Goal: Task Accomplishment & Management: Use online tool/utility

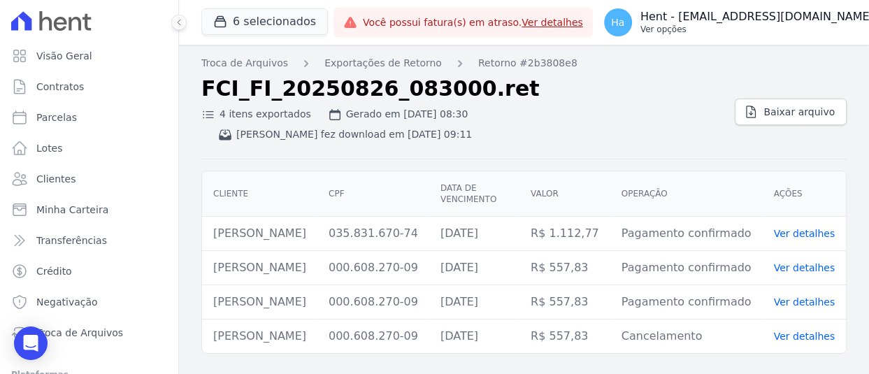
click at [739, 27] on p "Ver opções" at bounding box center [757, 29] width 234 height 11
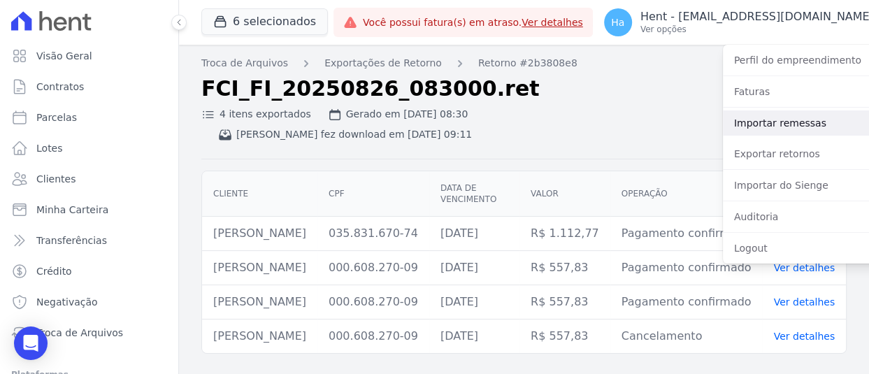
click at [736, 131] on link "Importar remessas" at bounding box center [812, 122] width 179 height 25
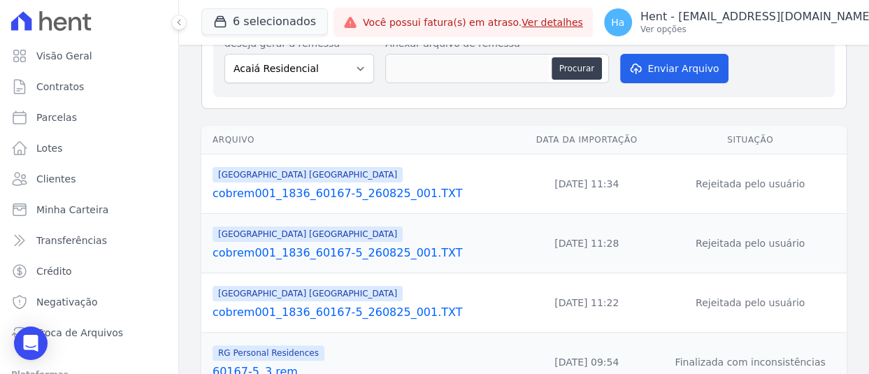
scroll to position [140, 0]
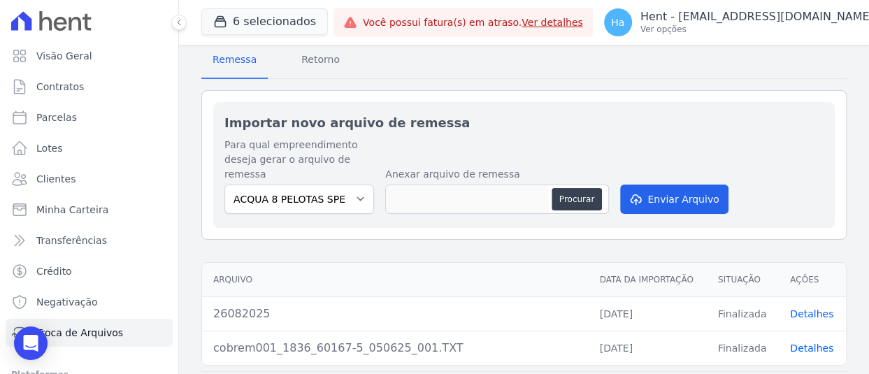
scroll to position [38, 0]
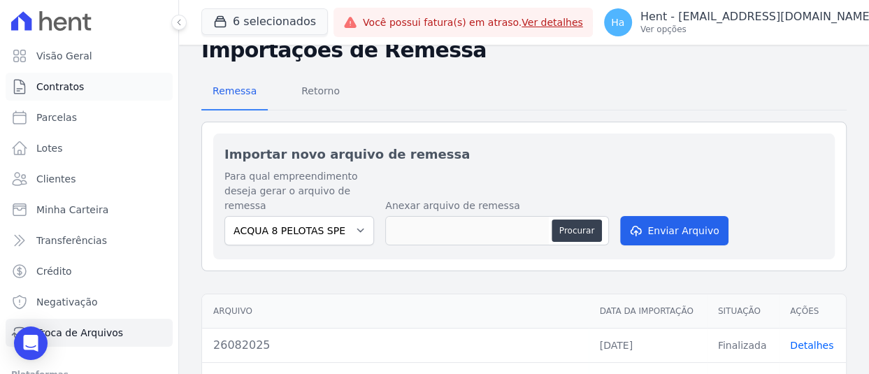
click at [61, 85] on span "Contratos" at bounding box center [60, 87] width 48 height 14
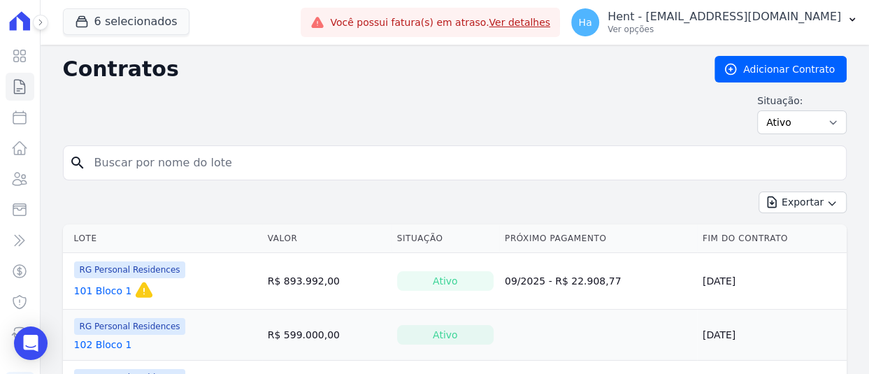
click at [96, 291] on link "101 Bloco 1" at bounding box center [103, 291] width 58 height 14
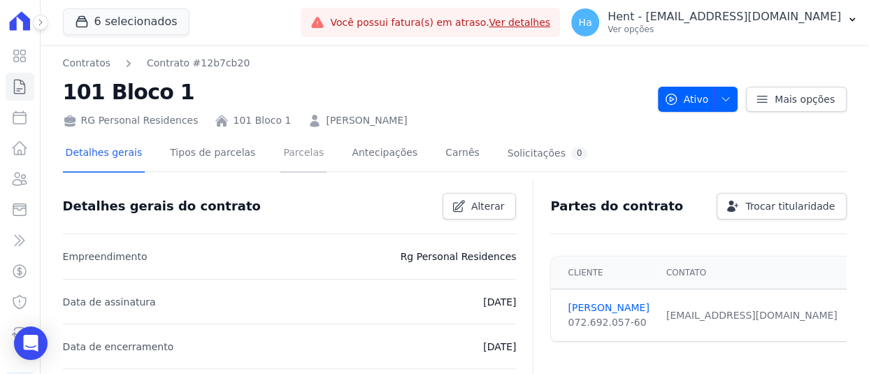
click at [292, 151] on link "Parcelas" at bounding box center [303, 154] width 46 height 37
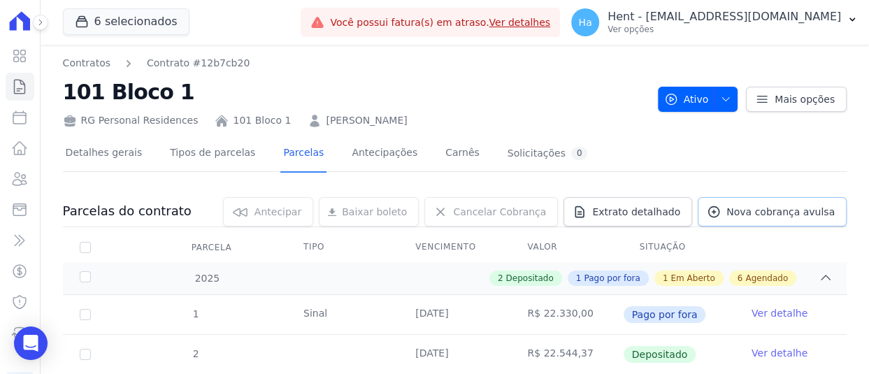
click at [764, 206] on span "Nova cobrança avulsa" at bounding box center [780, 212] width 108 height 14
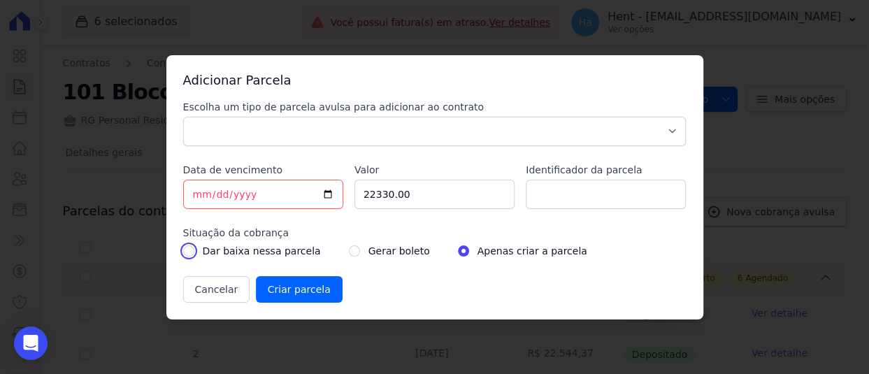
click at [186, 247] on input "radio" at bounding box center [188, 250] width 11 height 11
radio input "true"
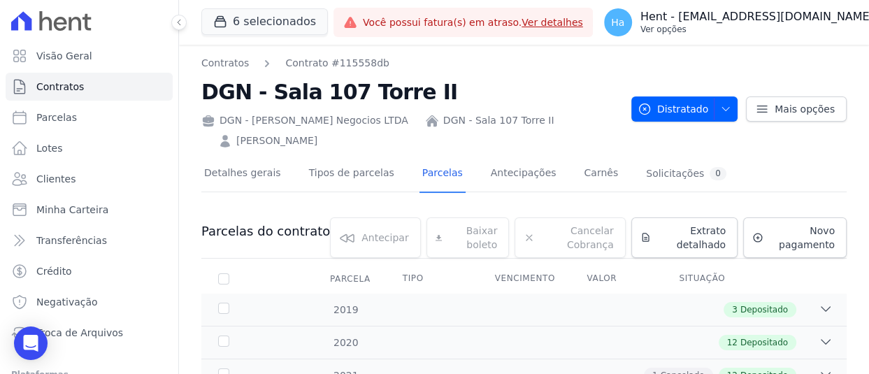
click at [766, 20] on p "Hent - [EMAIL_ADDRESS][DOMAIN_NAME]" at bounding box center [757, 17] width 234 height 14
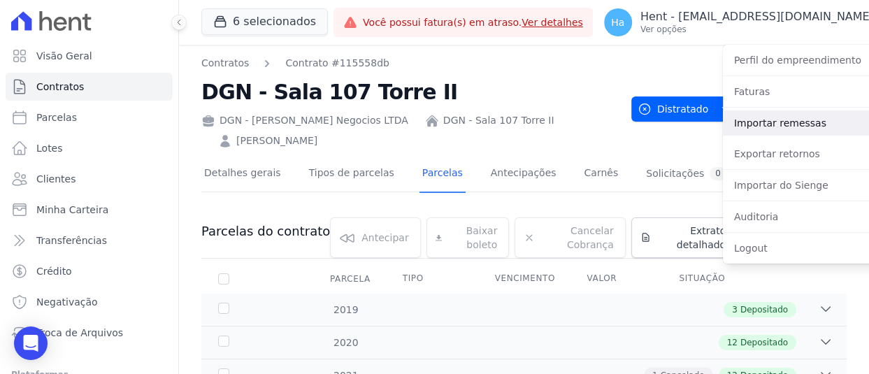
click at [729, 132] on link "Importar remessas" at bounding box center [812, 122] width 179 height 25
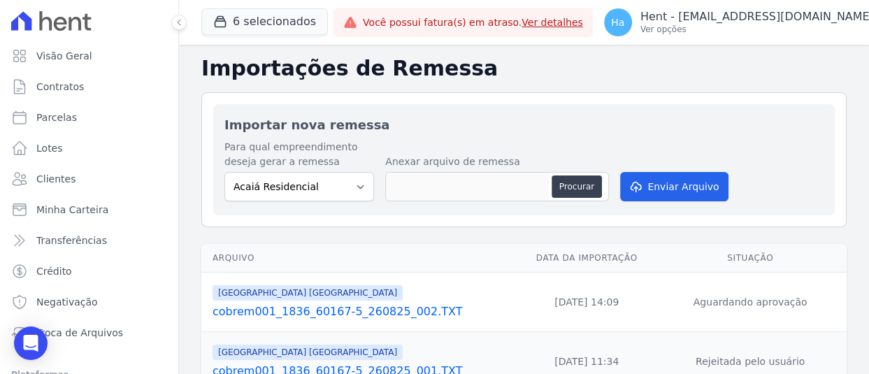
click at [394, 309] on link "cobrem001_1836_60167-5_260825_002.TXT" at bounding box center [363, 311] width 301 height 17
click at [182, 21] on icon at bounding box center [179, 22] width 8 height 8
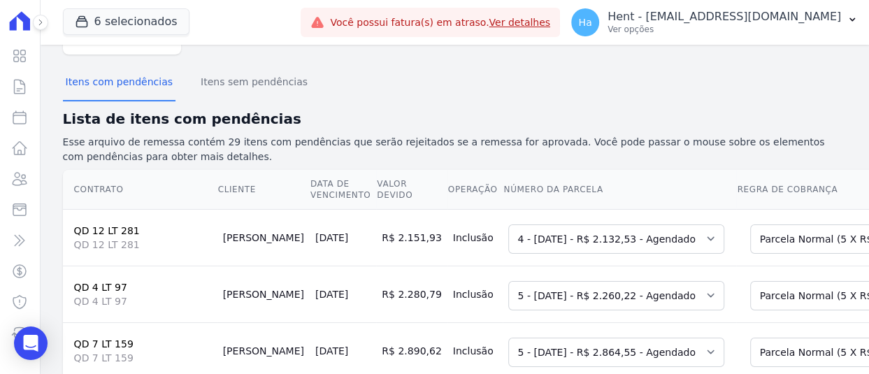
scroll to position [127, 0]
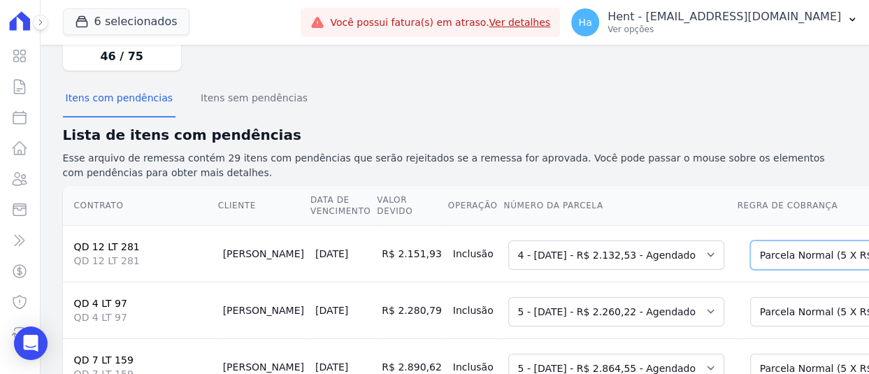
click at [750, 241] on select "Selecione uma Nova Parcela Avulsa Parcela Avulsa Existente Parcela Normal (5 X …" at bounding box center [850, 255] width 201 height 29
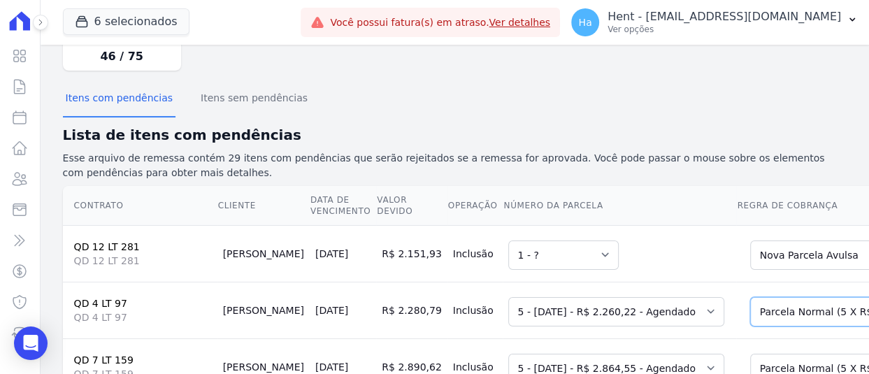
click at [750, 297] on select "Selecione uma Nova Parcela Avulsa Parcela Avulsa Existente Parcela Normal (5 X …" at bounding box center [850, 311] width 201 height 29
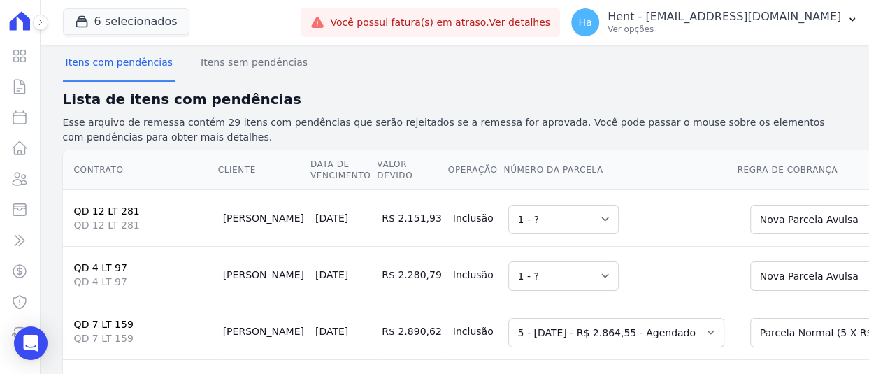
scroll to position [197, 0]
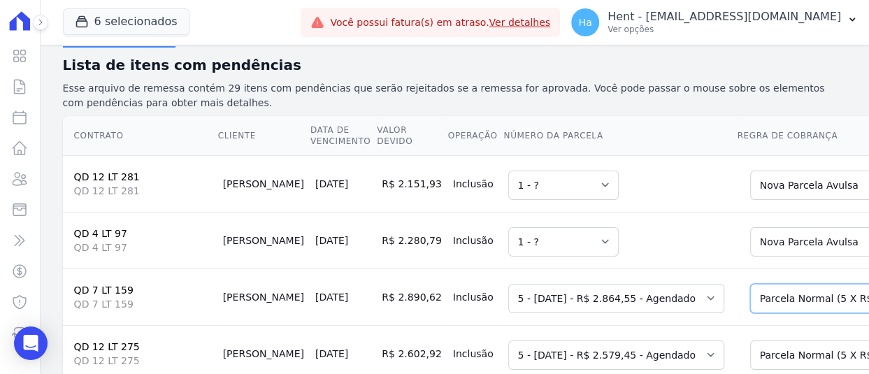
drag, startPoint x: 748, startPoint y: 260, endPoint x: 748, endPoint y: 243, distance: 16.8
click at [750, 284] on select "Selecione uma Nova Parcela Avulsa Parcela Avulsa Existente Parcela Normal (5 X …" at bounding box center [850, 298] width 201 height 29
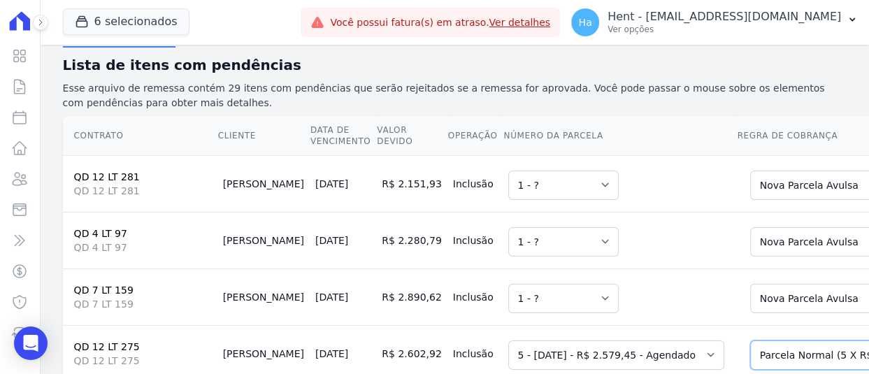
click at [750, 341] on select "Selecione uma Nova Parcela Avulsa Parcela Avulsa Existente Parcela Normal (5 X …" at bounding box center [850, 355] width 201 height 29
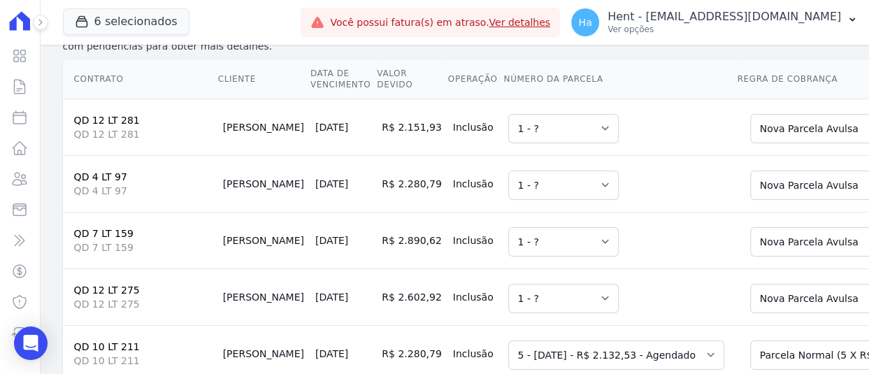
scroll to position [337, 0]
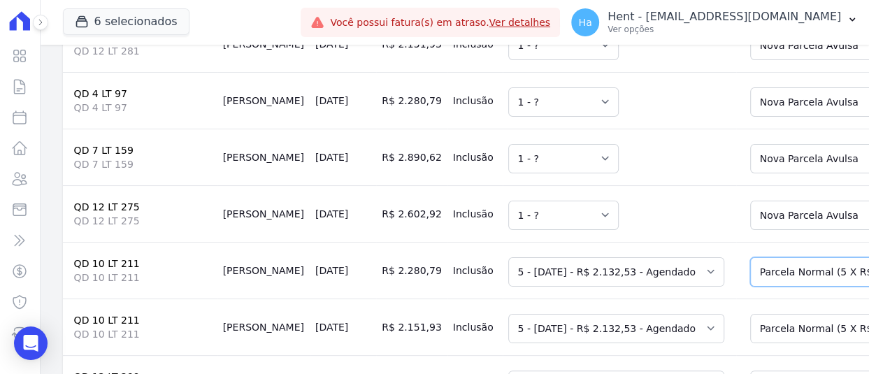
drag, startPoint x: 755, startPoint y: 214, endPoint x: 759, endPoint y: 222, distance: 9.1
click at [755, 257] on select "Selecione uma Nova Parcela Avulsa Parcela Avulsa Existente Intercalada (5 X R$ …" at bounding box center [850, 271] width 201 height 29
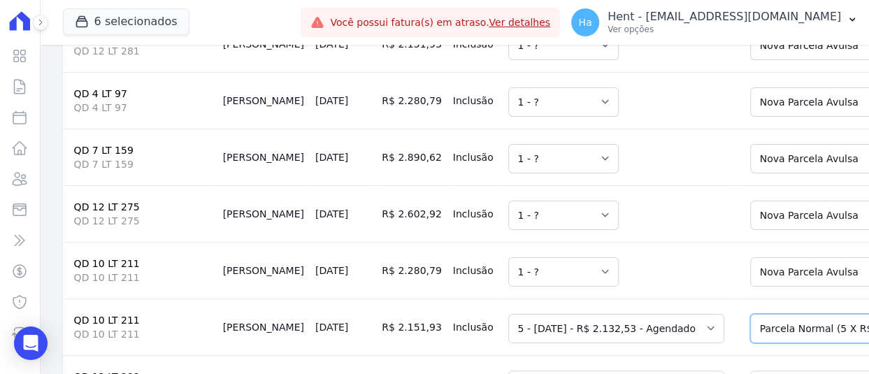
click at [750, 314] on select "Selecione uma Nova Parcela Avulsa Parcela Avulsa Existente Intercalada (5 X R$ …" at bounding box center [850, 328] width 201 height 29
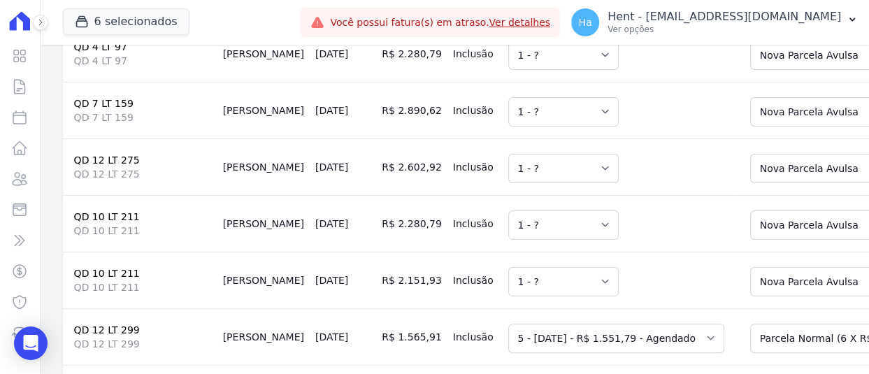
scroll to position [477, 0]
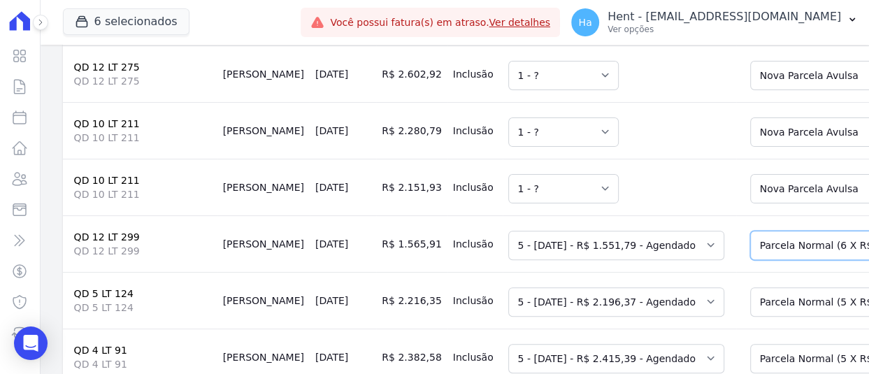
click at [751, 231] on select "Selecione uma Nova Parcela Avulsa Parcela Avulsa Existente Parcela Normal (6 X …" at bounding box center [850, 245] width 201 height 29
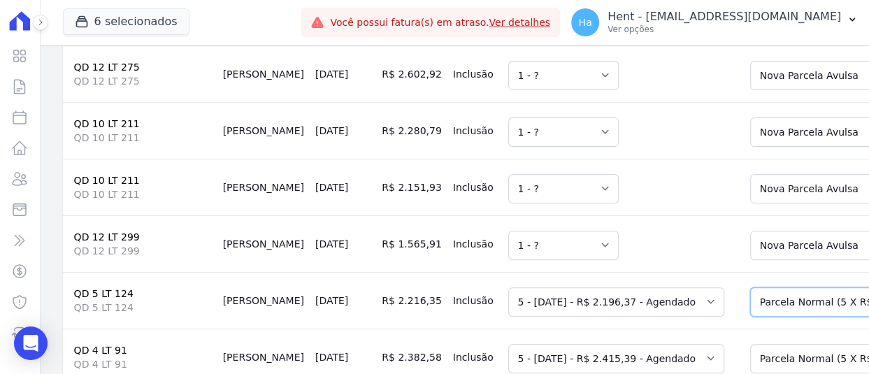
click at [750, 287] on select "Selecione uma Nova Parcela Avulsa Parcela Avulsa Existente Parcela Normal (5 X …" at bounding box center [850, 301] width 201 height 29
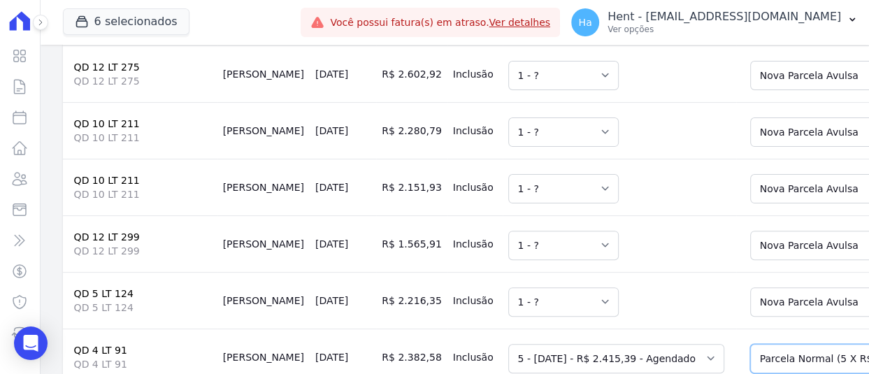
click at [755, 344] on select "Selecione uma Nova Parcela Avulsa Parcela Avulsa Existente Parcela Normal (5 X …" at bounding box center [850, 358] width 201 height 29
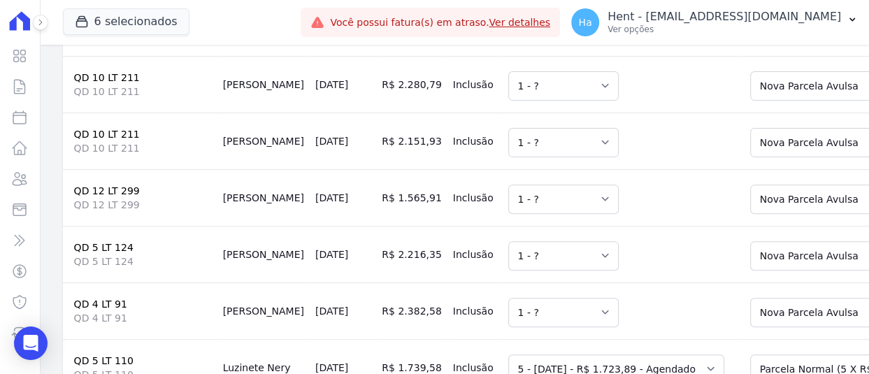
scroll to position [617, 0]
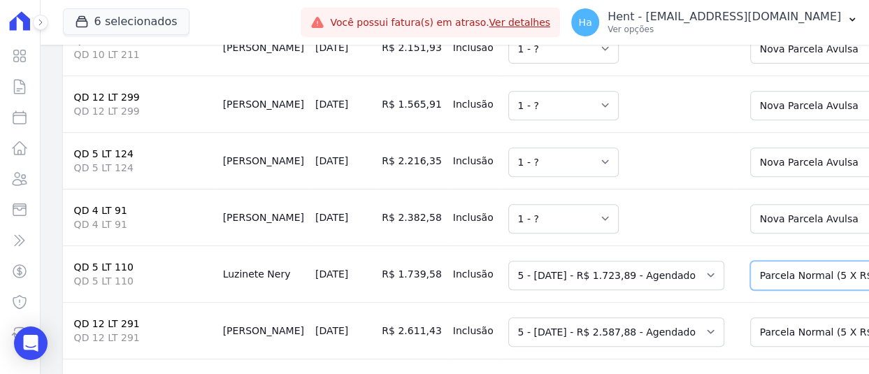
drag, startPoint x: 741, startPoint y: 217, endPoint x: 743, endPoint y: 236, distance: 18.9
click at [750, 261] on select "Selecione uma Nova Parcela Avulsa Parcela Avulsa Existente Parcela Normal (5 X …" at bounding box center [850, 275] width 201 height 29
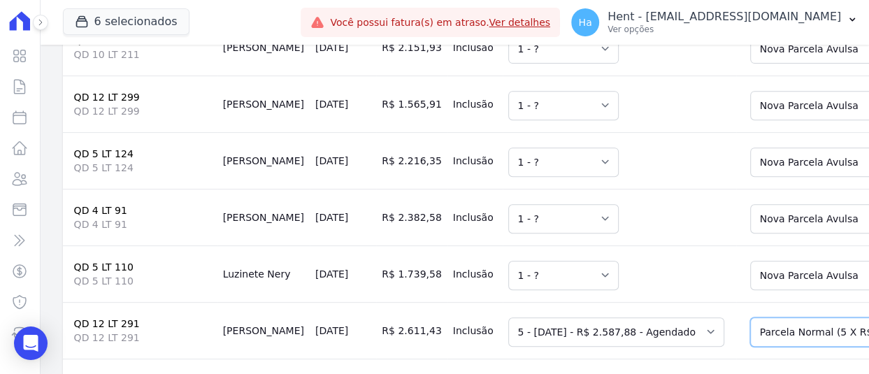
click at [750, 317] on select "Selecione uma Nova Parcela Avulsa Parcela Avulsa Existente Parcela Normal (5 X …" at bounding box center [850, 331] width 201 height 29
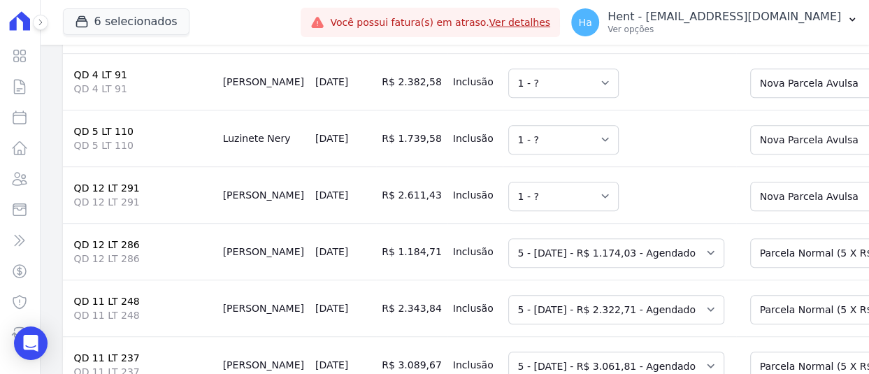
scroll to position [757, 0]
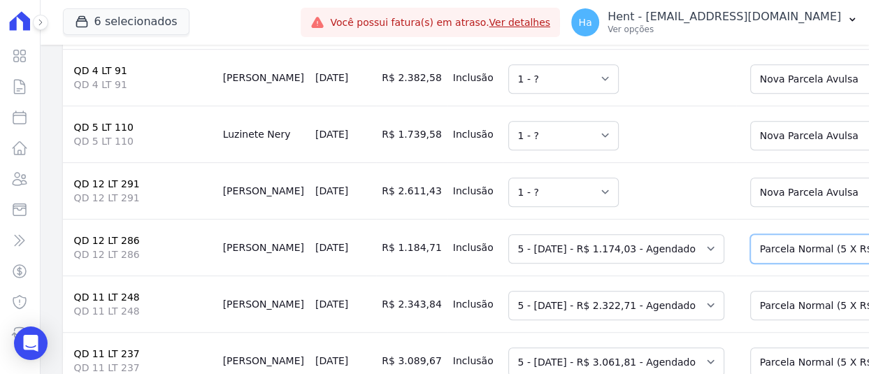
click at [750, 234] on select "Selecione uma Nova Parcela Avulsa Parcela Avulsa Existente Parcela Normal (5 X …" at bounding box center [850, 248] width 201 height 29
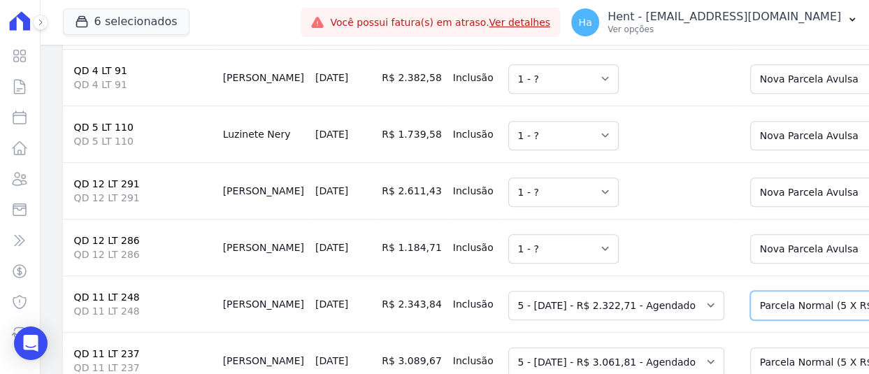
click at [755, 291] on select "Selecione uma Nova Parcela Avulsa Parcela Avulsa Existente Parcela Normal (5 X …" at bounding box center [850, 305] width 201 height 29
click at [750, 347] on select "Selecione uma Nova Parcela Avulsa Parcela Avulsa Existente Parcela Normal (1 X …" at bounding box center [850, 361] width 201 height 29
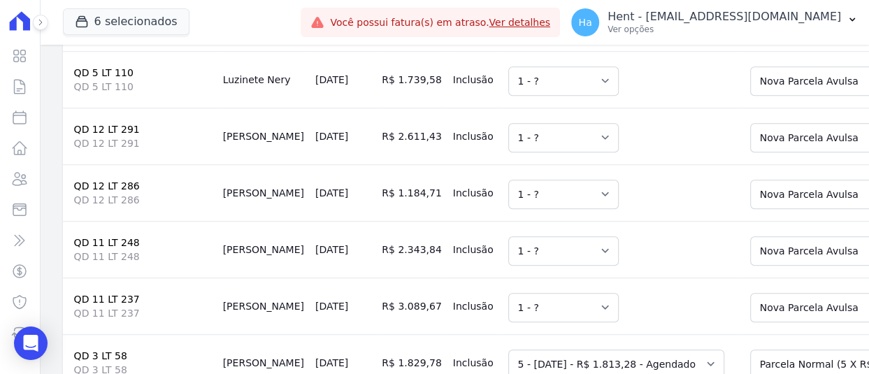
scroll to position [896, 0]
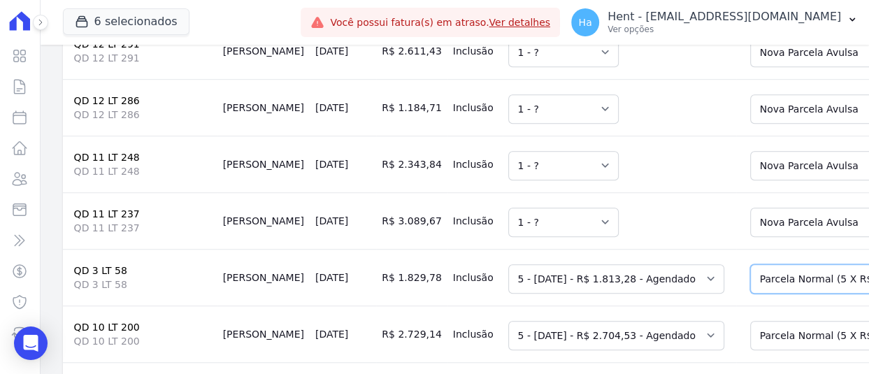
drag, startPoint x: 761, startPoint y: 224, endPoint x: 762, endPoint y: 237, distance: 12.7
click at [761, 264] on select "Selecione uma Nova Parcela Avulsa Parcela Avulsa Existente Parcela Normal (5 X …" at bounding box center [850, 278] width 201 height 29
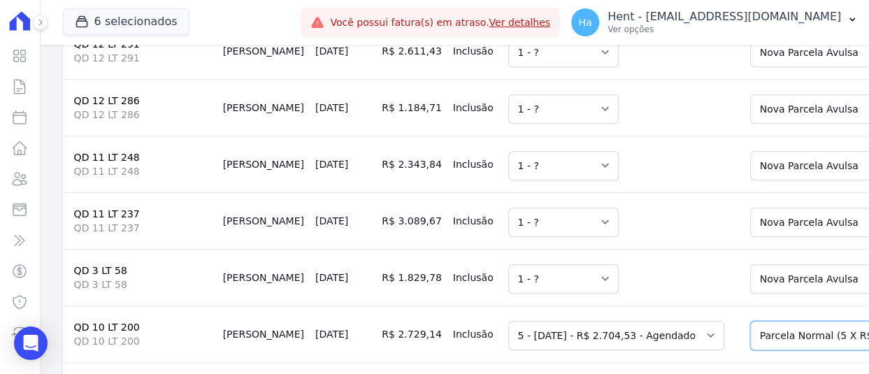
click at [769, 321] on select "Selecione uma Nova Parcela Avulsa Parcela Avulsa Existente Parcela Normal (5 X …" at bounding box center [850, 335] width 201 height 29
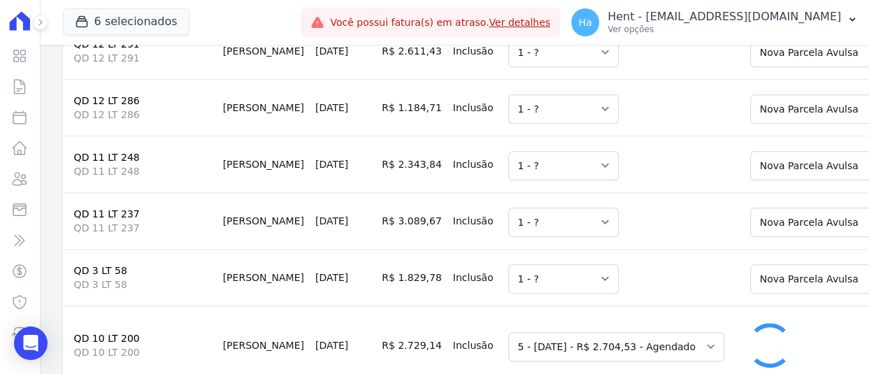
scroll to position [1036, 0]
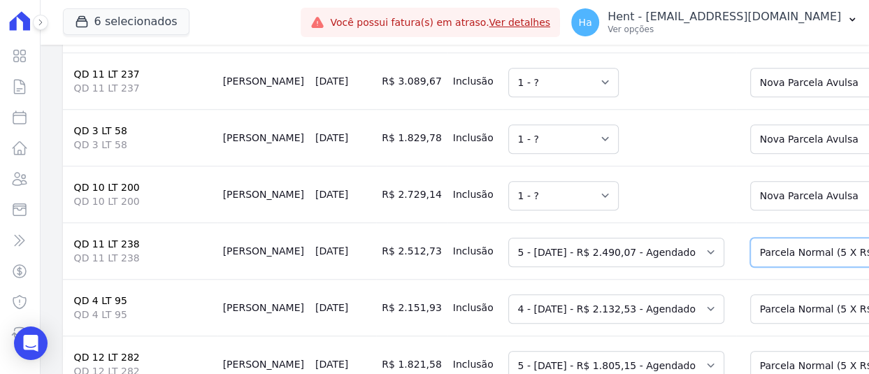
click at [750, 238] on select "Selecione uma Nova Parcela Avulsa Parcela Avulsa Existente Parcela Normal (5 X …" at bounding box center [850, 252] width 201 height 29
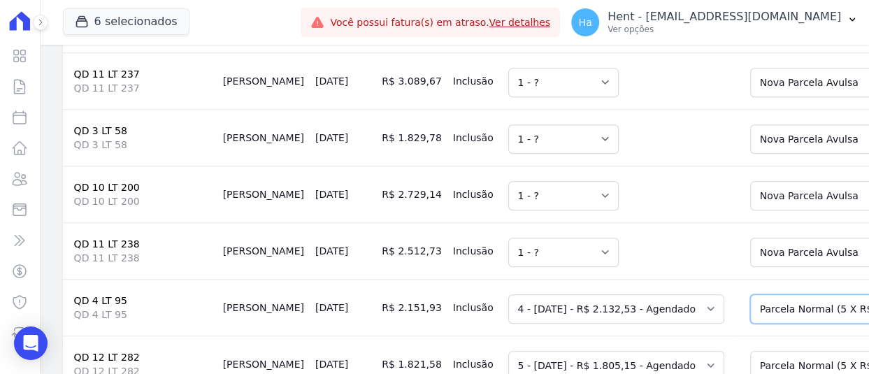
click at [752, 294] on select "Selecione uma Nova Parcela Avulsa Parcela Avulsa Existente Parcela Normal (5 X …" at bounding box center [850, 308] width 201 height 29
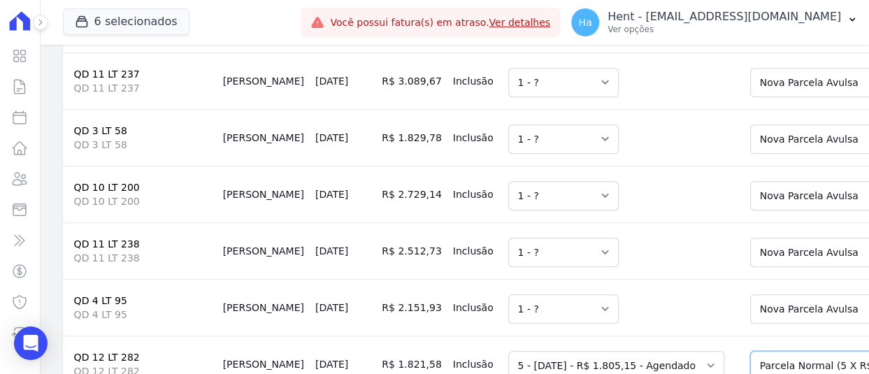
click at [759, 351] on select "Selecione uma Nova Parcela Avulsa Parcela Avulsa Existente Parcela Normal (5 X …" at bounding box center [850, 365] width 201 height 29
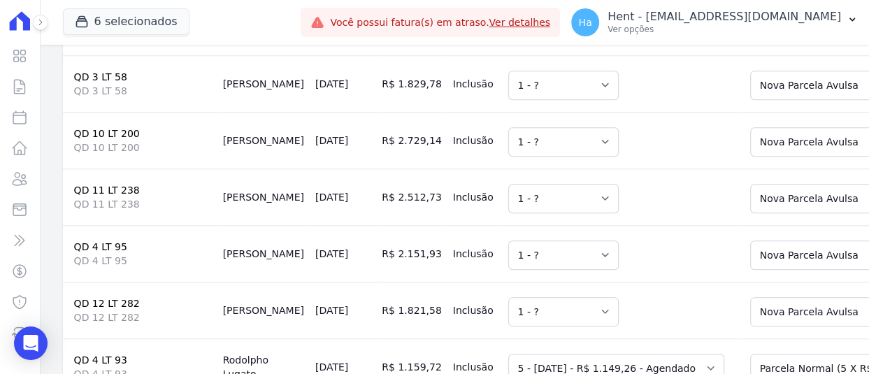
scroll to position [1246, 0]
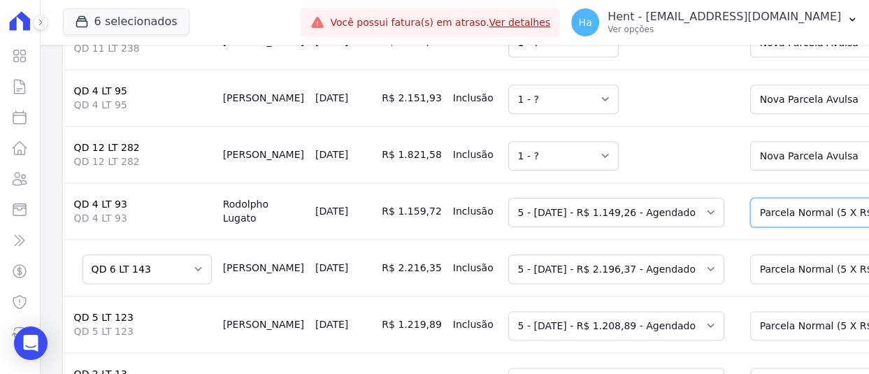
click at [764, 198] on select "Selecione uma Nova Parcela Avulsa Parcela Avulsa Existente Parcela Normal (5 X …" at bounding box center [850, 212] width 201 height 29
click at [750, 255] on select "Selecione uma Nova Parcela Avulsa Parcela Avulsa Existente Parcela Normal (5 X …" at bounding box center [850, 269] width 201 height 29
click at [736, 239] on td "Selecione uma Nova Parcela Avulsa Parcela Avulsa Existente Parcela Normal (5 X …" at bounding box center [849, 267] width 227 height 57
click at [750, 255] on select "Selecione uma Nova Parcela Avulsa Parcela Avulsa Existente Parcela Normal (5 X …" at bounding box center [850, 269] width 201 height 29
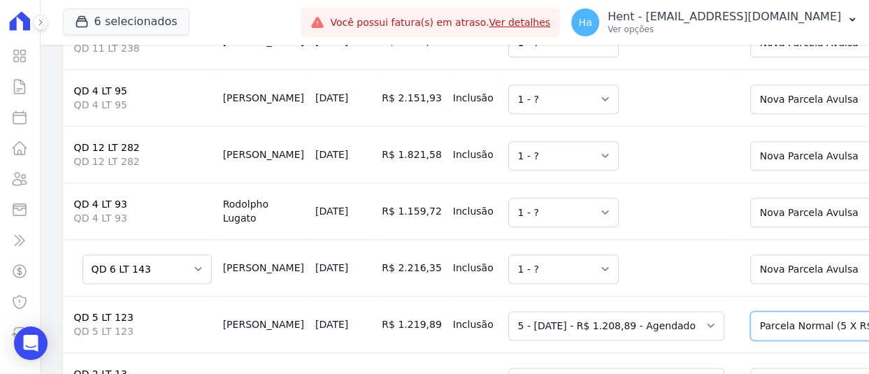
drag, startPoint x: 729, startPoint y: 278, endPoint x: 733, endPoint y: 285, distance: 8.8
click at [750, 311] on select "Selecione uma Nova Parcela Avulsa Parcela Avulsa Existente Intercalada (1 X R$ …" at bounding box center [850, 325] width 201 height 29
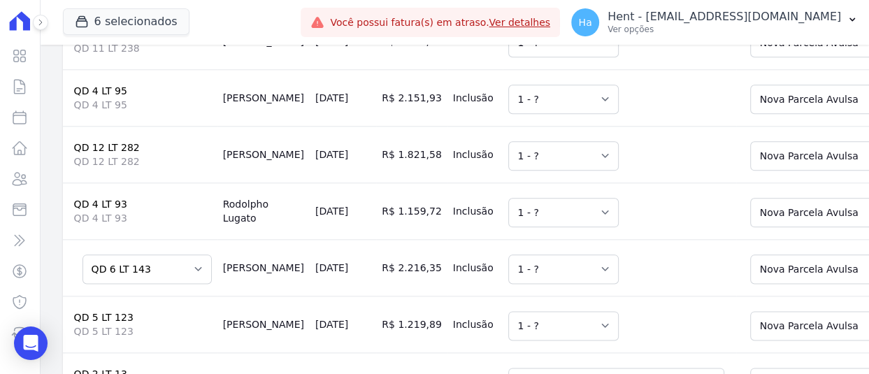
scroll to position [1316, 0]
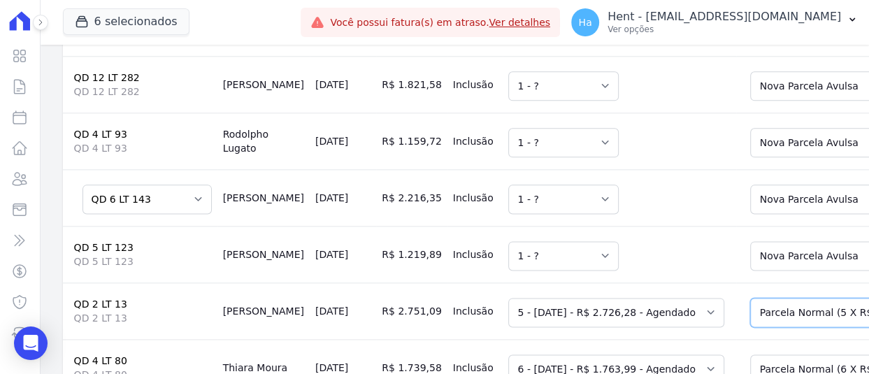
click at [750, 298] on select "Selecione uma Nova Parcela Avulsa Parcela Avulsa Existente Parcela Normal (5 X …" at bounding box center [850, 312] width 201 height 29
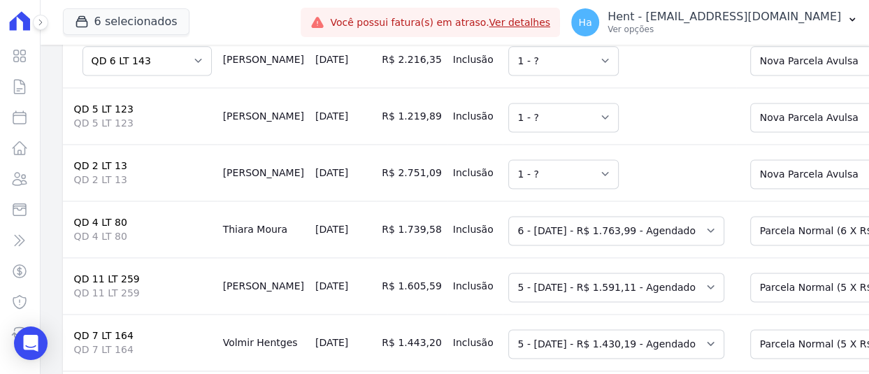
scroll to position [1456, 0]
click at [750, 212] on div "Selecione uma Nova Parcela Avulsa Parcela Avulsa Existente Parcela Normal (6 X …" at bounding box center [850, 228] width 201 height 32
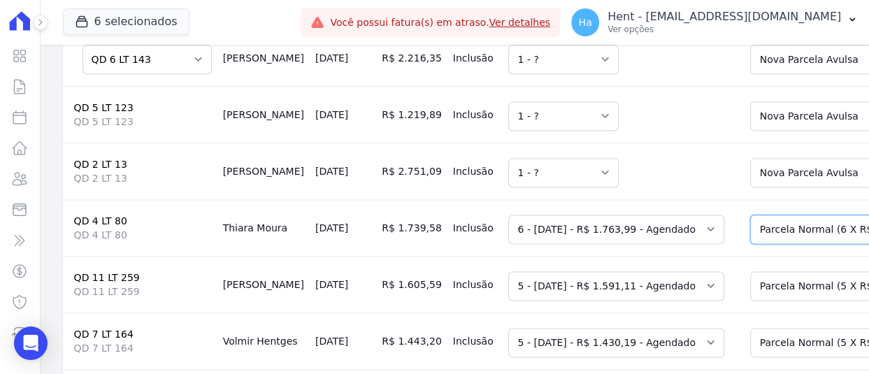
click at [750, 215] on select "Selecione uma Nova Parcela Avulsa Parcela Avulsa Existente Parcela Normal (6 X …" at bounding box center [850, 229] width 201 height 29
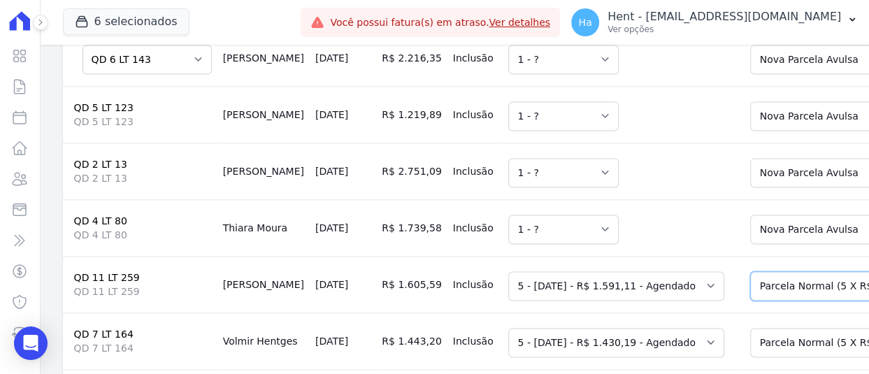
drag, startPoint x: 741, startPoint y: 231, endPoint x: 748, endPoint y: 244, distance: 15.0
click at [750, 271] on select "Selecione uma Nova Parcela Avulsa Parcela Avulsa Existente Parcela Normal (5 X …" at bounding box center [850, 285] width 201 height 29
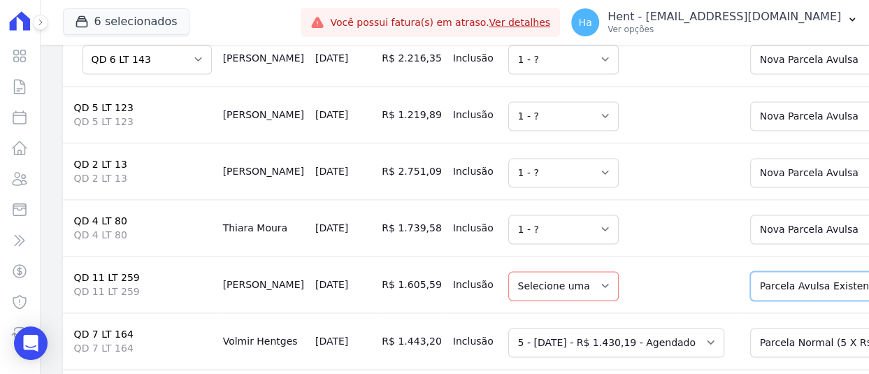
drag, startPoint x: 763, startPoint y: 231, endPoint x: 767, endPoint y: 243, distance: 12.6
click at [763, 271] on select "Selecione uma Nova Parcela Avulsa Parcela Avulsa Existente Parcela Normal (5 X …" at bounding box center [850, 285] width 201 height 29
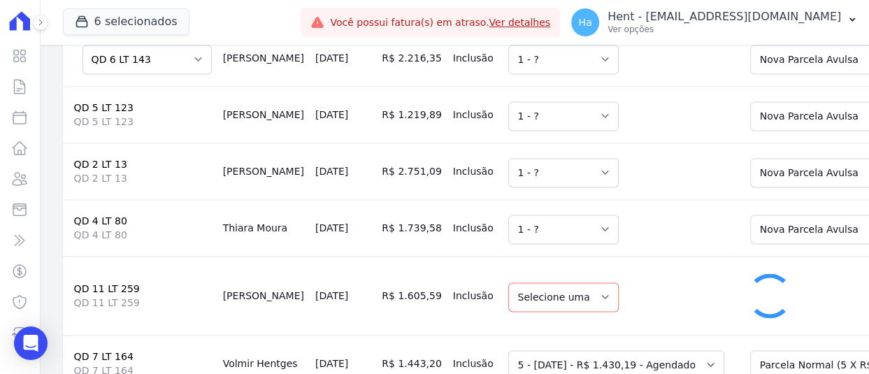
select select "1"
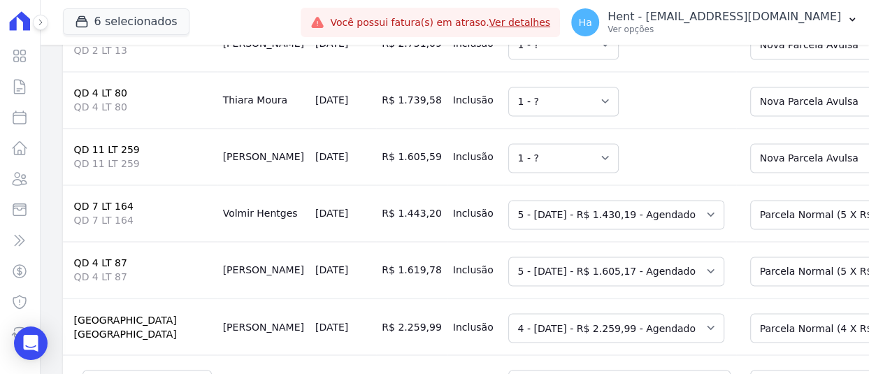
scroll to position [1596, 0]
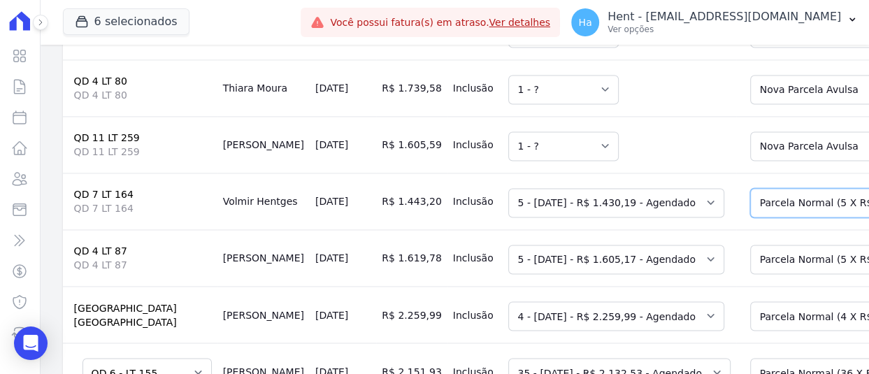
click at [766, 188] on select "Selecione uma Nova Parcela Avulsa Parcela Avulsa Existente Parcela Normal (5 X …" at bounding box center [850, 202] width 201 height 29
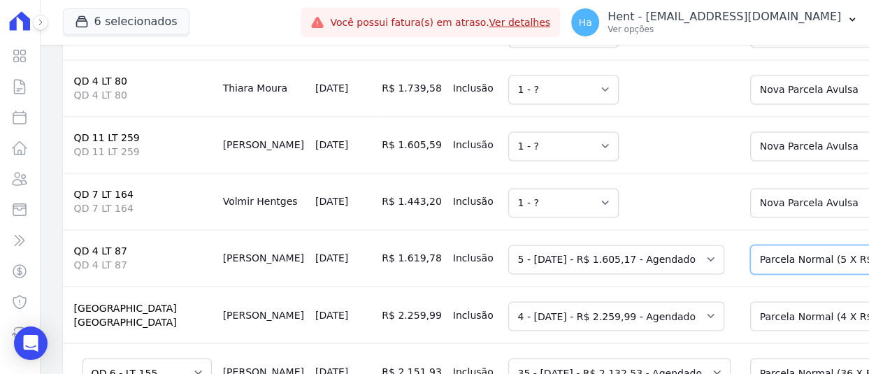
click at [765, 245] on select "Selecione uma Nova Parcela Avulsa Parcela Avulsa Existente Parcela Normal (5 X …" at bounding box center [850, 259] width 201 height 29
click at [772, 301] on select "Selecione uma Nova Parcela Avulsa Parcela Avulsa Existente Parcela Normal (4 X …" at bounding box center [850, 315] width 201 height 29
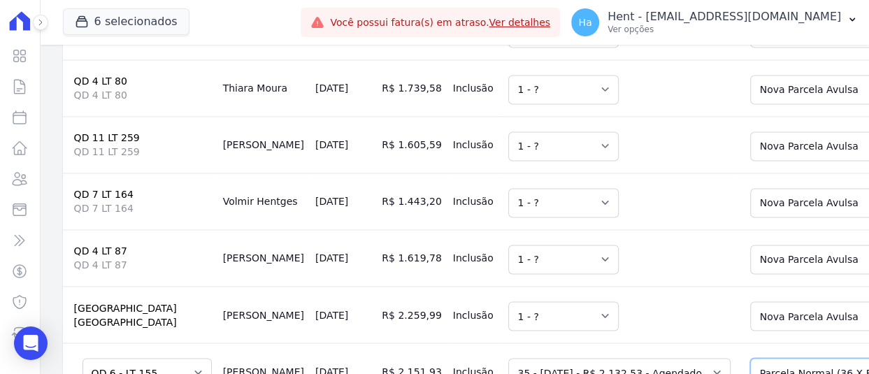
click at [768, 358] on select "Selecione uma Nova Parcela Avulsa Parcela Avulsa Existente Parcela Normal (36 X…" at bounding box center [854, 372] width 208 height 29
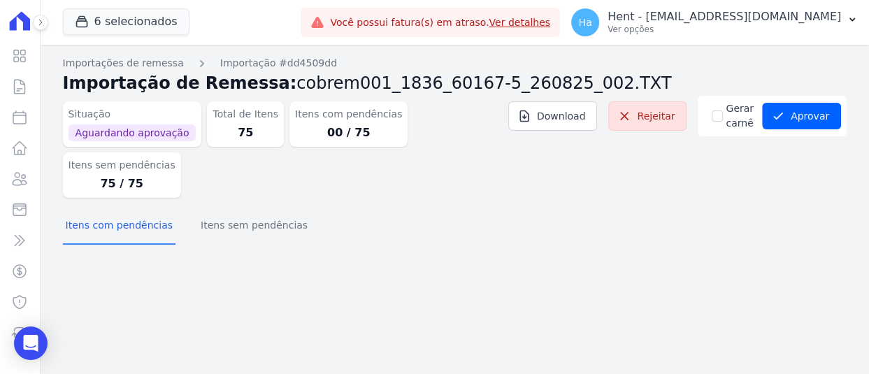
click at [271, 194] on div "Importações de remessa Importação #dd4509dd Importação de Remessa: cobrem001_18…" at bounding box center [455, 154] width 784 height 196
click at [255, 208] on button "Itens sem pendências" at bounding box center [254, 226] width 113 height 36
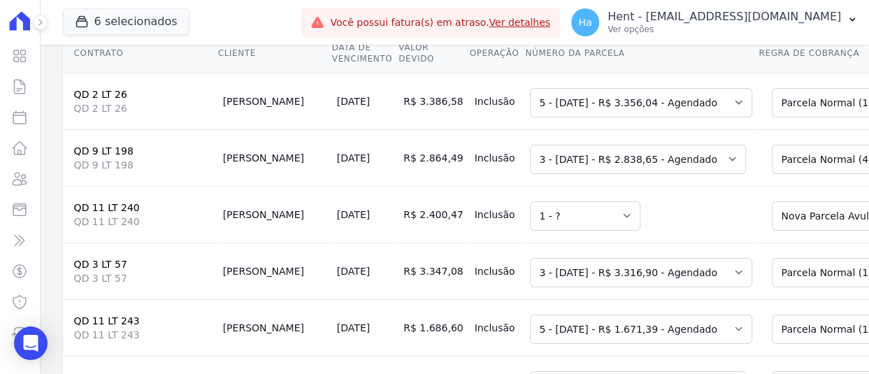
scroll to position [140, 0]
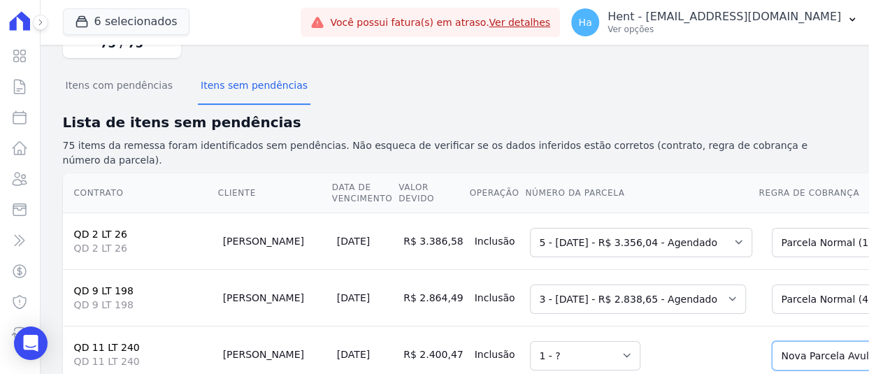
click at [779, 341] on select "Selecione uma Nova Parcela Avulsa Parcela Avulsa Existente Parcela Normal (5 X …" at bounding box center [872, 355] width 201 height 29
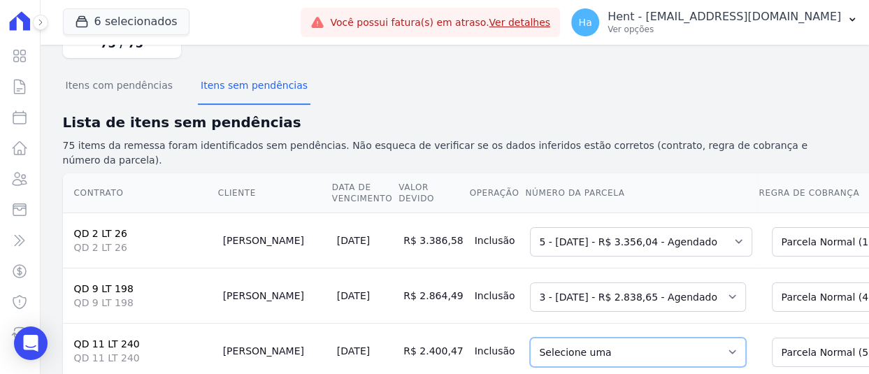
click at [542, 338] on select "Selecione uma 2 - 20/06/2025 - R$ 2.336,75 - Agendado" at bounding box center [638, 352] width 216 height 29
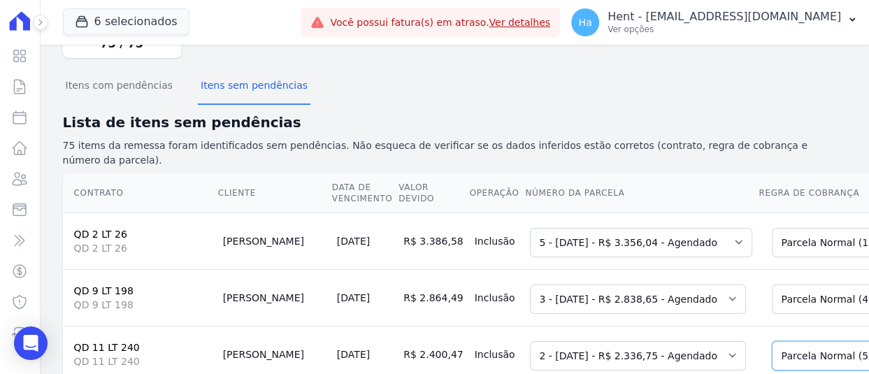
click at [772, 341] on select "Selecione uma Nova Parcela Avulsa Parcela Avulsa Existente Parcela Normal (5 X …" at bounding box center [872, 355] width 201 height 29
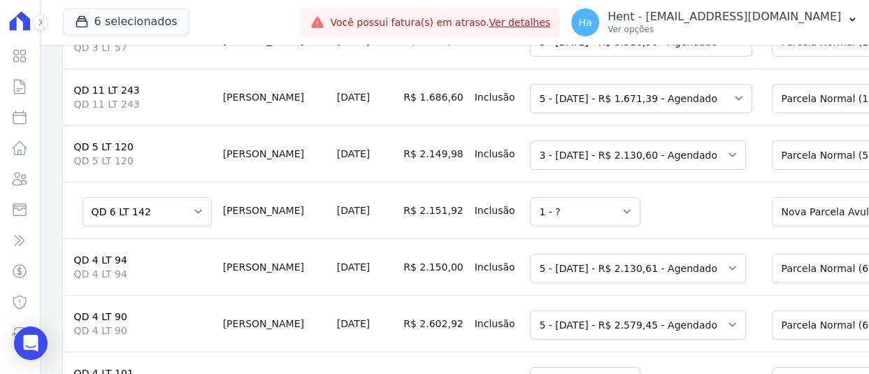
scroll to position [559, 0]
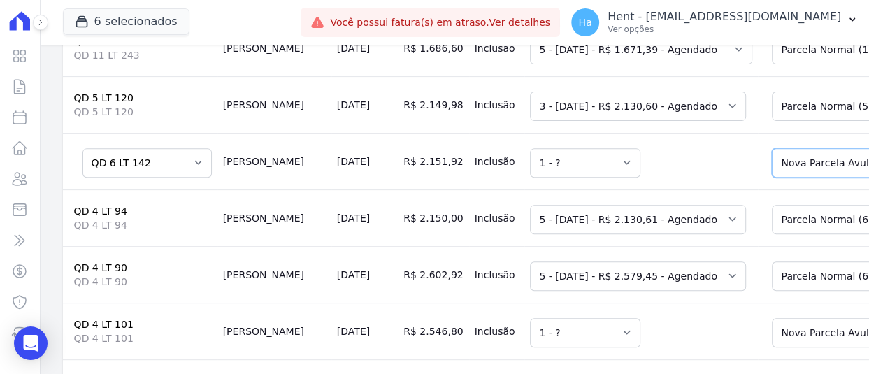
click at [772, 148] on select "Selecione uma Nova Parcela Avulsa Parcela Avulsa Existente Intercalada (5 X R$ …" at bounding box center [872, 162] width 201 height 29
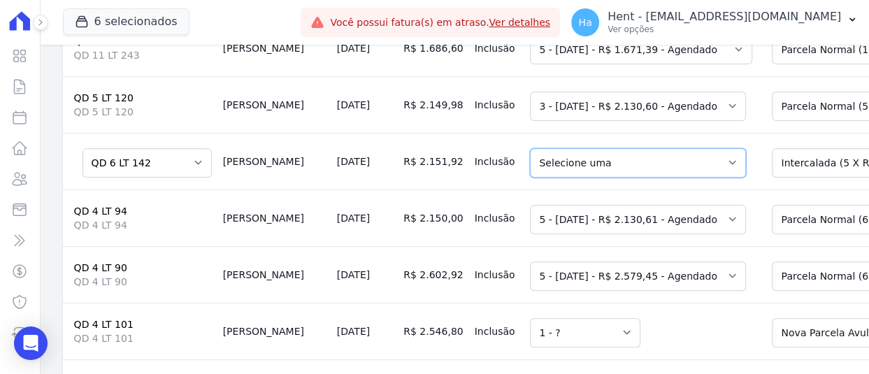
click at [582, 148] on select "Selecione uma 2 - 20/06/2025 - R$ 2.094,79 - Agendado 3 - 20/07/2025 - R$ 2.094…" at bounding box center [638, 162] width 216 height 29
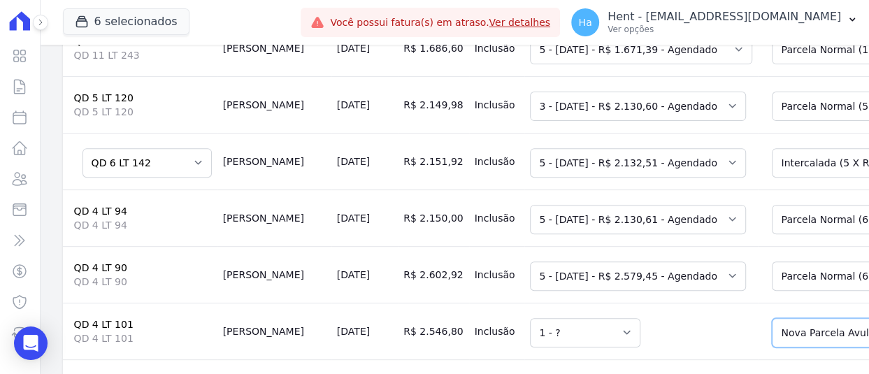
click at [772, 318] on select "Selecione uma Nova Parcela Avulsa Parcela Avulsa Existente Parcela Normal (5 X …" at bounding box center [872, 332] width 201 height 29
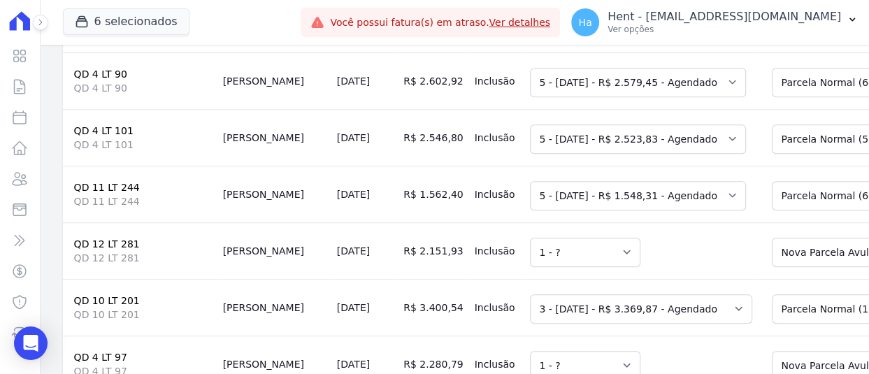
scroll to position [769, 0]
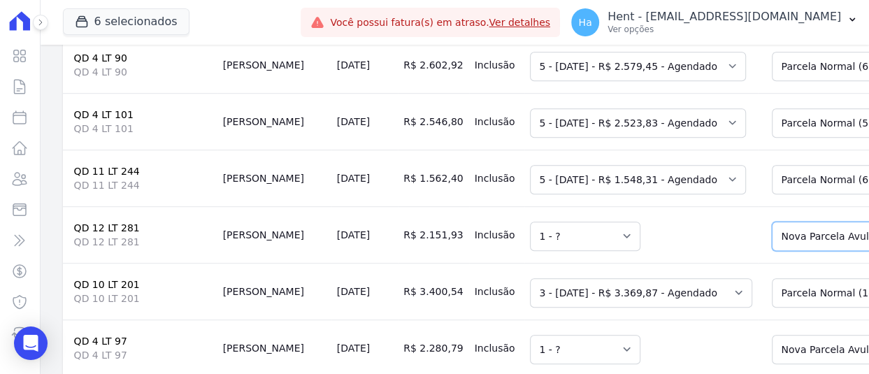
click at [772, 222] on select "Selecione uma Nova Parcela Avulsa Parcela Avulsa Existente Parcela Normal (5 X …" at bounding box center [872, 236] width 201 height 29
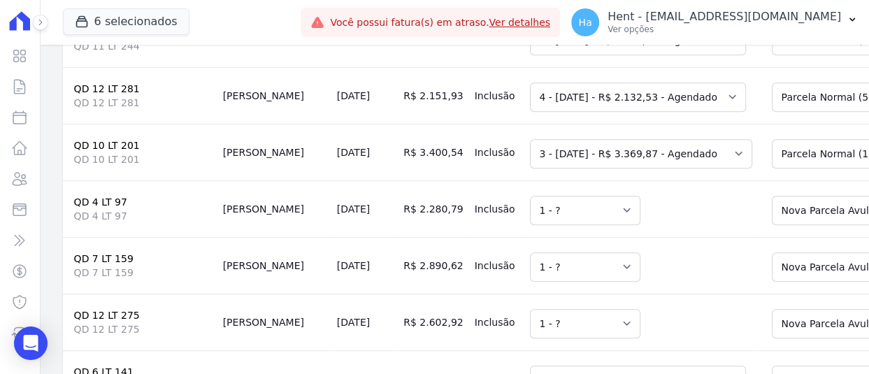
scroll to position [909, 0]
click at [772, 195] on select "Selecione uma Nova Parcela Avulsa Parcela Avulsa Existente Parcela Normal (5 X …" at bounding box center [872, 209] width 201 height 29
click at [798, 252] on select "Selecione uma Nova Parcela Avulsa Parcela Avulsa Existente Parcela Normal (5 X …" at bounding box center [872, 266] width 201 height 29
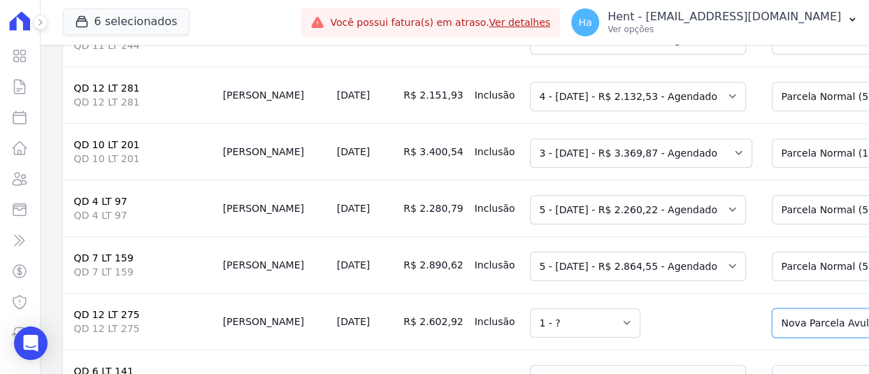
click at [772, 308] on select "Selecione uma Nova Parcela Avulsa Parcela Avulsa Existente Parcela Normal (5 X …" at bounding box center [872, 322] width 201 height 29
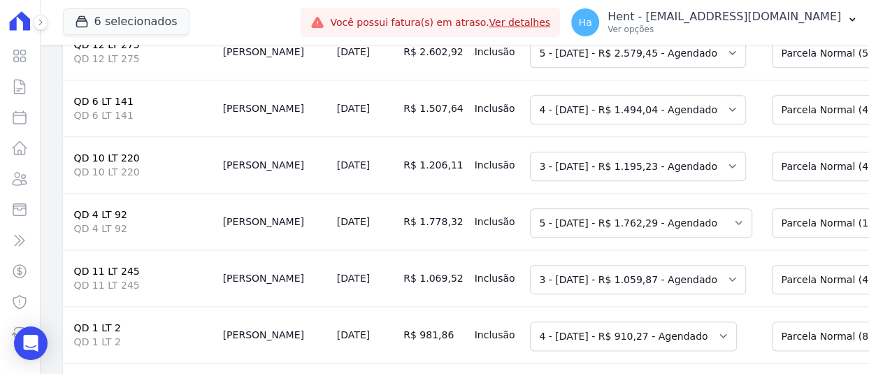
scroll to position [1328, 0]
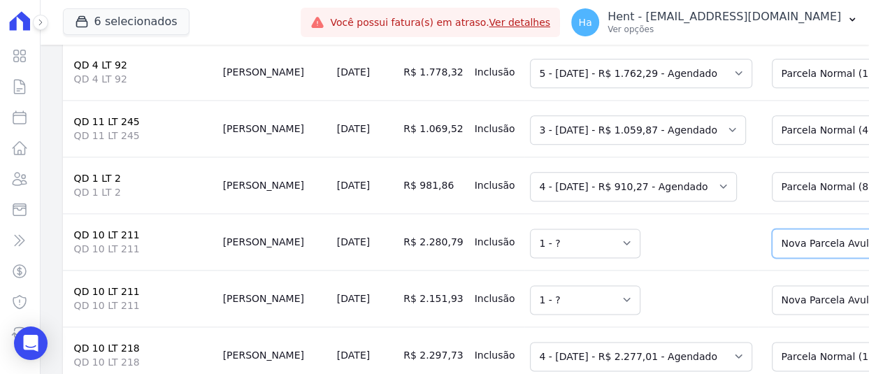
drag, startPoint x: 760, startPoint y: 172, endPoint x: 776, endPoint y: 186, distance: 21.3
click at [772, 229] on select "Selecione uma Nova Parcela Avulsa Parcela Avulsa Existente Intercalada (5 X R$ …" at bounding box center [872, 243] width 201 height 29
click at [786, 285] on select "Selecione uma Nova Parcela Avulsa Parcela Avulsa Existente Intercalada (5 X R$ …" at bounding box center [872, 299] width 201 height 29
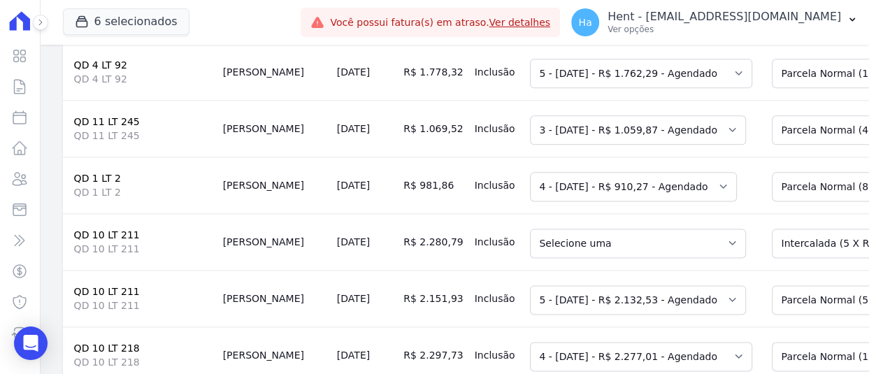
click at [615, 270] on td "Selecione uma 2 - 20/06/2025 - R$ 2.220,24 - Agendado 5 - 20/09/2025 - R$ 2.132…" at bounding box center [641, 298] width 234 height 57
click at [622, 229] on select "Selecione uma 2 - 20/06/2025 - R$ 2.094,81 - Agendado 5 - 20/09/2025 - R$ 2.260…" at bounding box center [638, 243] width 216 height 29
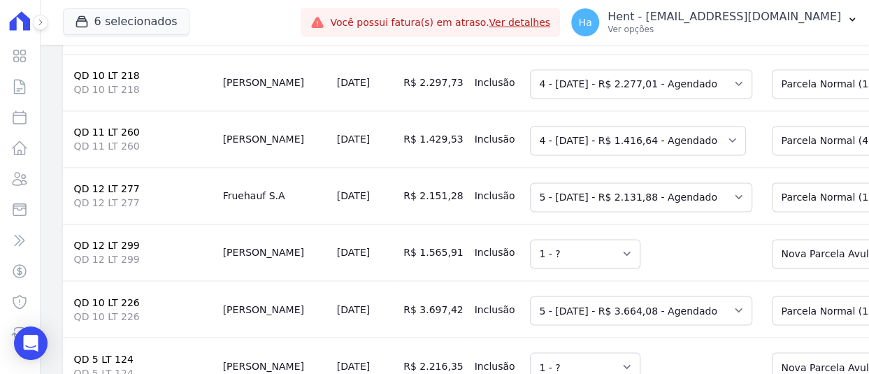
scroll to position [1608, 0]
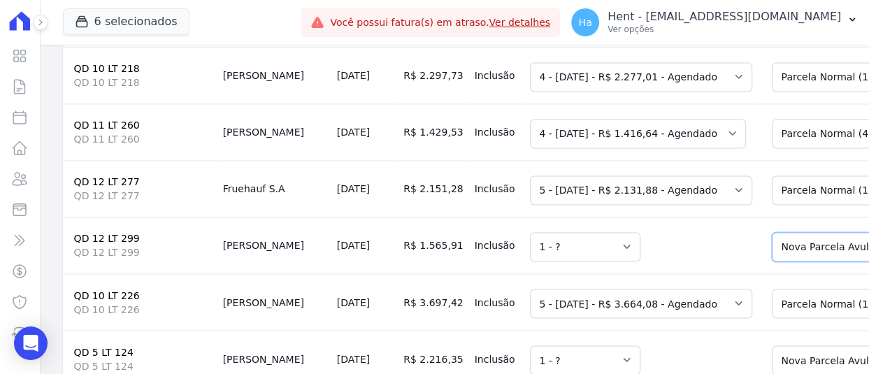
click at [777, 232] on select "Selecione uma Nova Parcela Avulsa Parcela Avulsa Existente Parcela Normal (6 X …" at bounding box center [872, 246] width 201 height 29
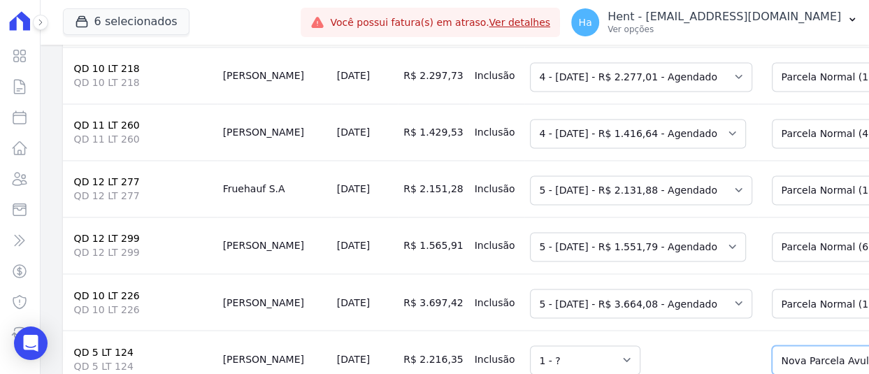
click at [801, 345] on select "Selecione uma Nova Parcela Avulsa Parcela Avulsa Existente Parcela Normal (5 X …" at bounding box center [872, 359] width 201 height 29
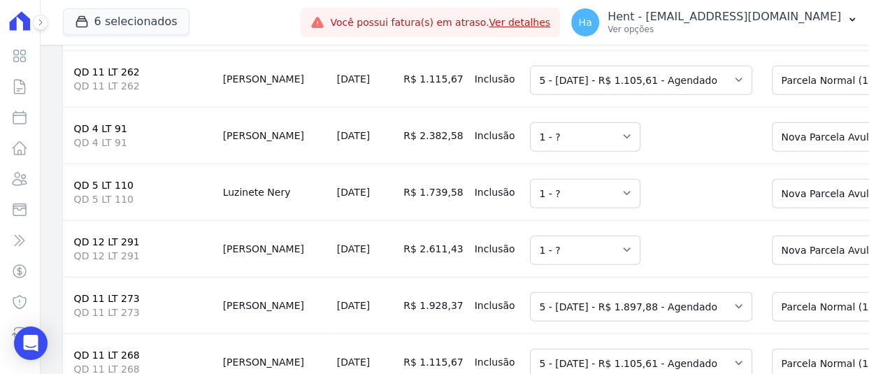
scroll to position [2237, 0]
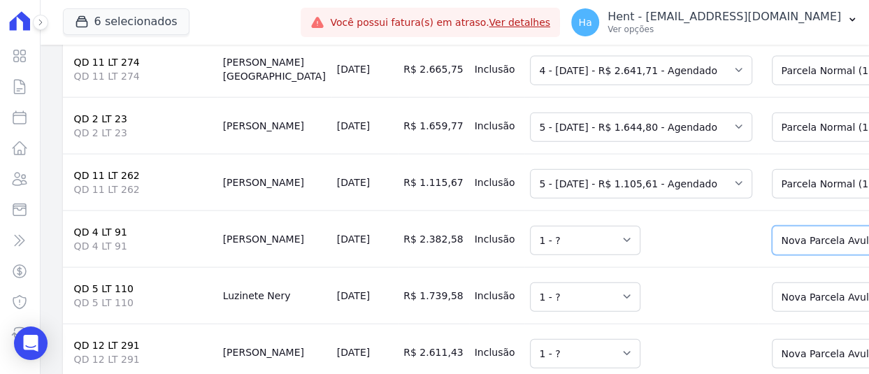
click at [773, 226] on select "Selecione uma Nova Parcela Avulsa Parcela Avulsa Existente Parcela Normal (5 X …" at bounding box center [872, 240] width 201 height 29
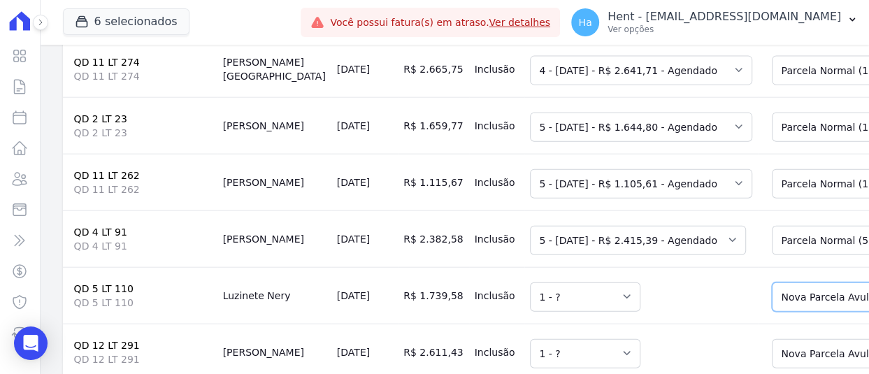
drag, startPoint x: 771, startPoint y: 219, endPoint x: 790, endPoint y: 238, distance: 26.7
click at [772, 282] on select "Selecione uma Nova Parcela Avulsa Parcela Avulsa Existente Parcela Normal (5 X …" at bounding box center [872, 296] width 201 height 29
drag, startPoint x: 775, startPoint y: 283, endPoint x: 789, endPoint y: 296, distance: 19.3
click at [775, 339] on select "Selecione uma Nova Parcela Avulsa Parcela Avulsa Existente Parcela Normal (5 X …" at bounding box center [872, 353] width 201 height 29
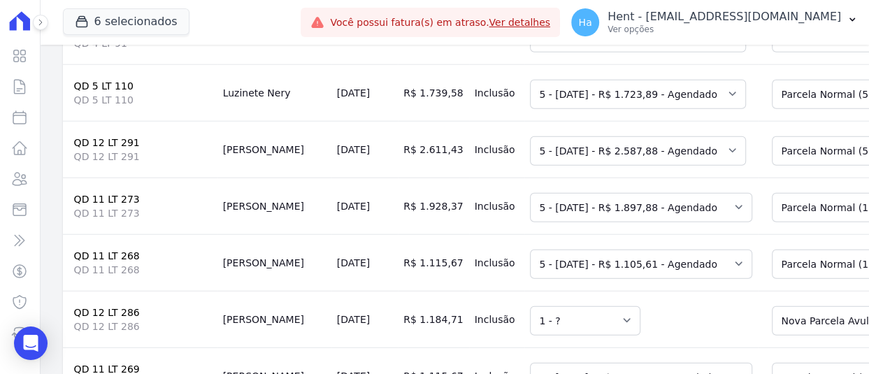
scroll to position [2517, 0]
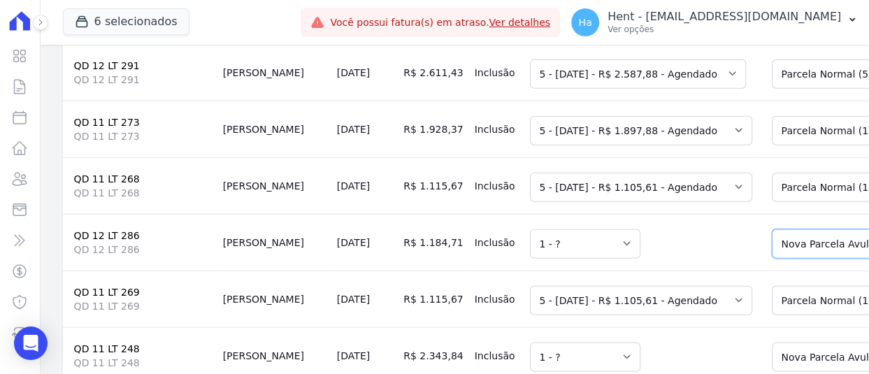
drag, startPoint x: 781, startPoint y: 175, endPoint x: 783, endPoint y: 183, distance: 8.0
click at [781, 229] on select "Selecione uma Nova Parcela Avulsa Parcela Avulsa Existente Parcela Normal (5 X …" at bounding box center [872, 243] width 201 height 29
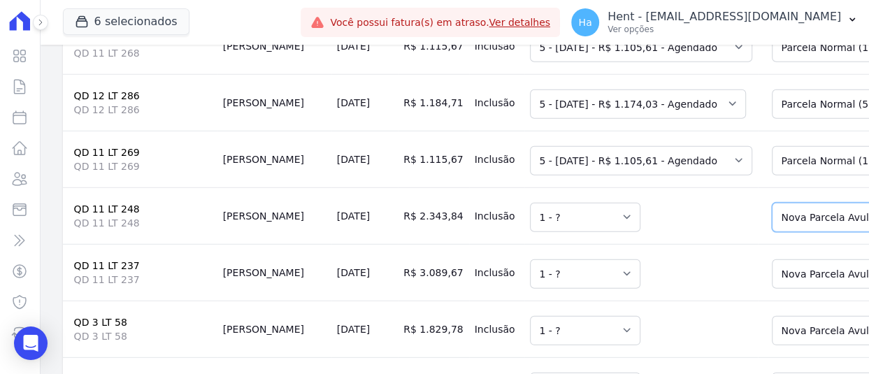
click at [803, 203] on select "Selecione uma Nova Parcela Avulsa Parcela Avulsa Existente Parcela Normal (5 X …" at bounding box center [872, 217] width 201 height 29
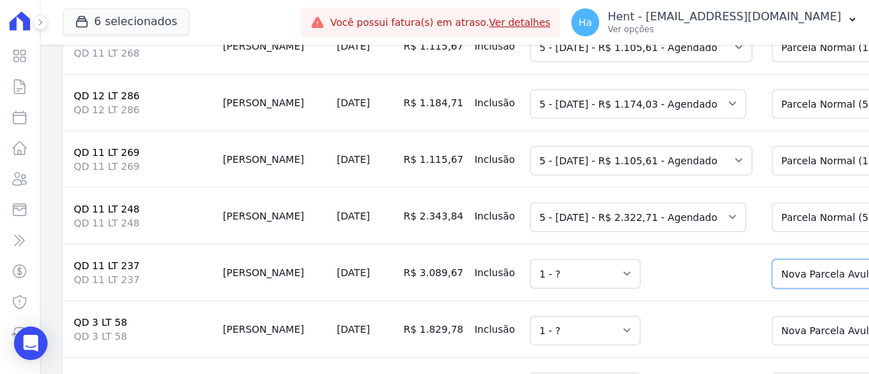
click at [772, 259] on select "Selecione uma Nova Parcela Avulsa Parcela Avulsa Existente Parcela Normal (1 X …" at bounding box center [872, 273] width 201 height 29
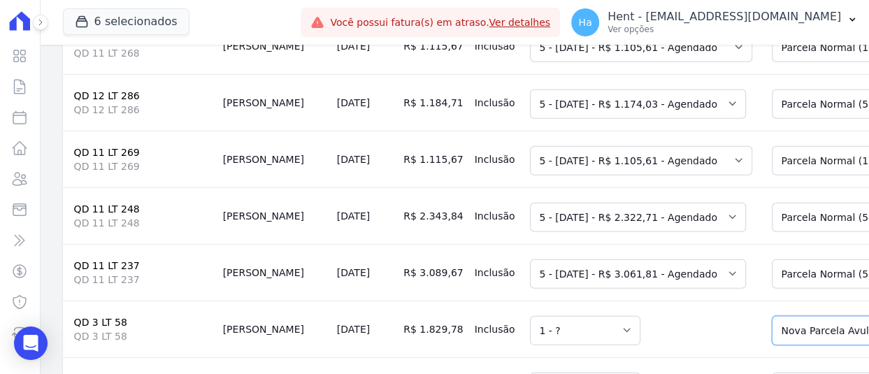
drag, startPoint x: 753, startPoint y: 271, endPoint x: 762, endPoint y: 271, distance: 9.1
click at [772, 316] on select "Selecione uma Nova Parcela Avulsa Parcela Avulsa Existente Parcela Normal (5 X …" at bounding box center [872, 330] width 201 height 29
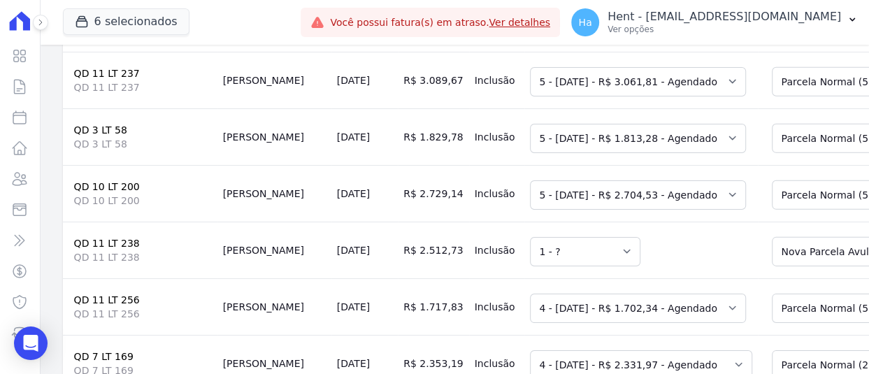
scroll to position [2867, 0]
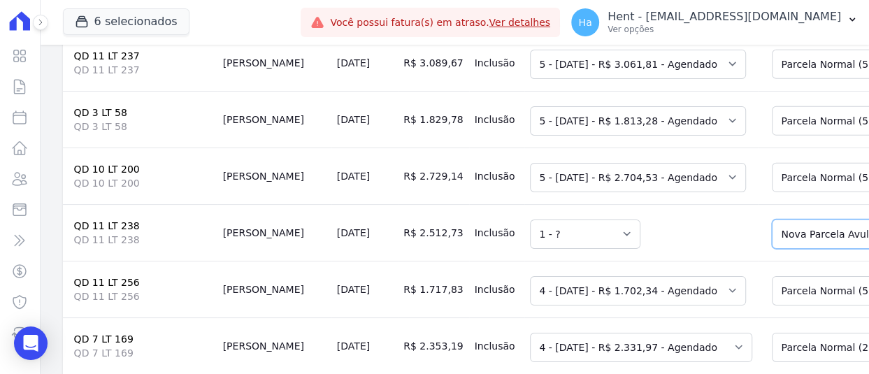
drag, startPoint x: 755, startPoint y: 166, endPoint x: 762, endPoint y: 178, distance: 13.2
click at [772, 220] on select "Selecione uma Nova Parcela Avulsa Parcela Avulsa Existente Parcela Normal (5 X …" at bounding box center [872, 234] width 201 height 29
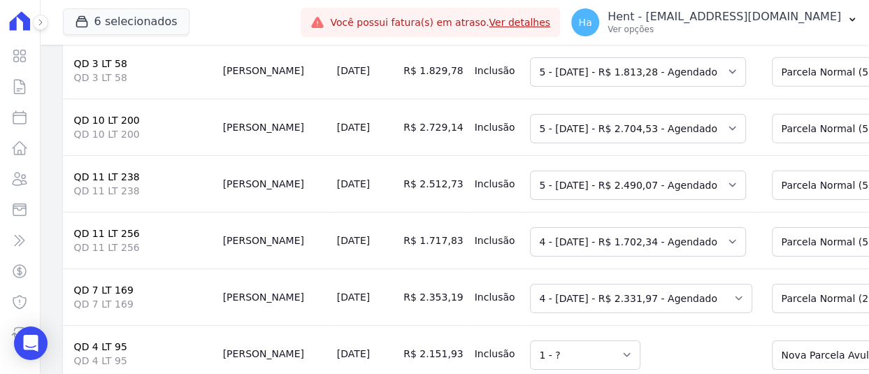
scroll to position [3007, 0]
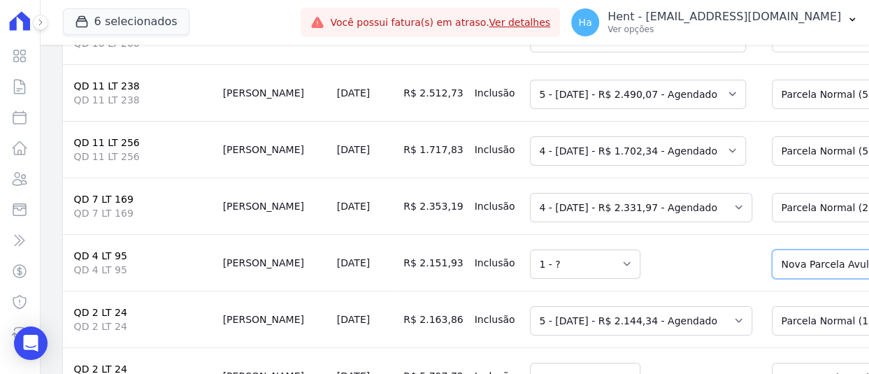
click at [772, 250] on select "Selecione uma Nova Parcela Avulsa Parcela Avulsa Existente Parcela Normal (5 X …" at bounding box center [872, 264] width 201 height 29
drag, startPoint x: 815, startPoint y: 269, endPoint x: 814, endPoint y: 255, distance: 14.7
click at [814, 291] on td "Selecione uma Nova Parcela Avulsa Parcela Avulsa Existente Parcela Normal (14 X…" at bounding box center [871, 319] width 227 height 57
drag, startPoint x: 815, startPoint y: 252, endPoint x: 815, endPoint y: 243, distance: 8.4
click at [815, 306] on select "Selecione uma Nova Parcela Avulsa Parcela Avulsa Existente Parcela Normal (14 X…" at bounding box center [876, 320] width 208 height 29
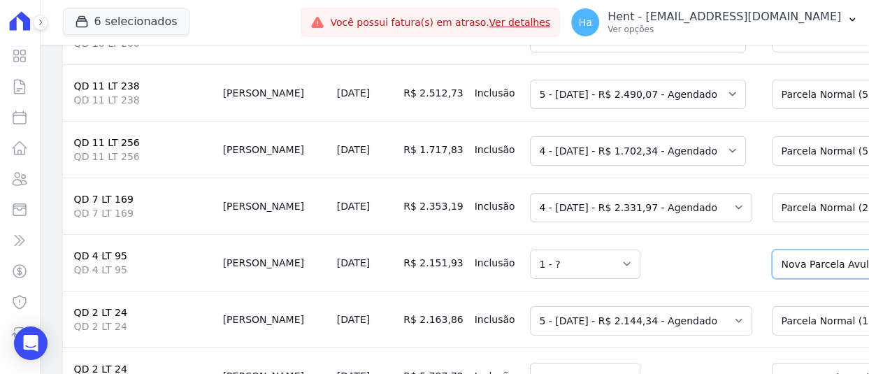
click at [803, 250] on select "Selecione uma Nova Parcela Avulsa Parcela Avulsa Existente Parcela Normal (5 X …" at bounding box center [872, 264] width 201 height 29
click at [815, 250] on select "Selecione uma Nova Parcela Avulsa Parcela Avulsa Existente Parcela Normal (5 X …" at bounding box center [872, 264] width 201 height 29
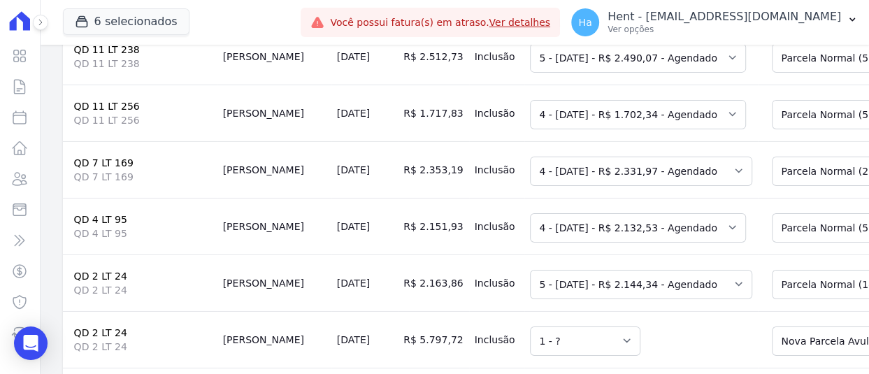
scroll to position [3076, 0]
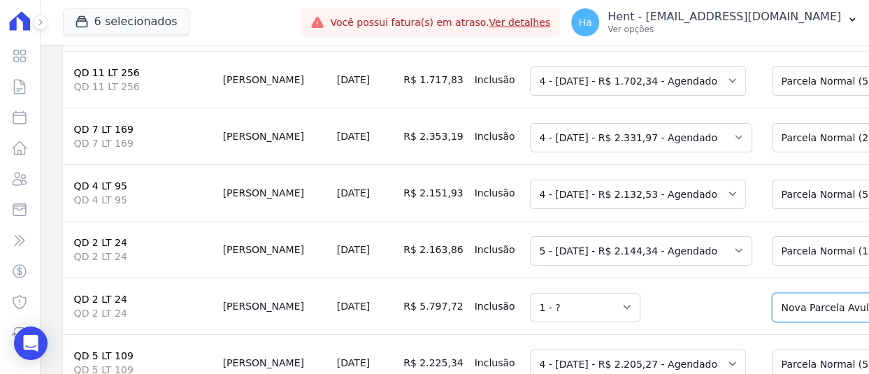
click at [781, 293] on select "Selecione uma Nova Parcela Avulsa Parcela Avulsa Existente Parcela Normal (14 X…" at bounding box center [876, 307] width 208 height 29
click at [772, 293] on select "Selecione uma Nova Parcela Avulsa Parcela Avulsa Existente Parcela Normal (14 X…" at bounding box center [876, 307] width 208 height 29
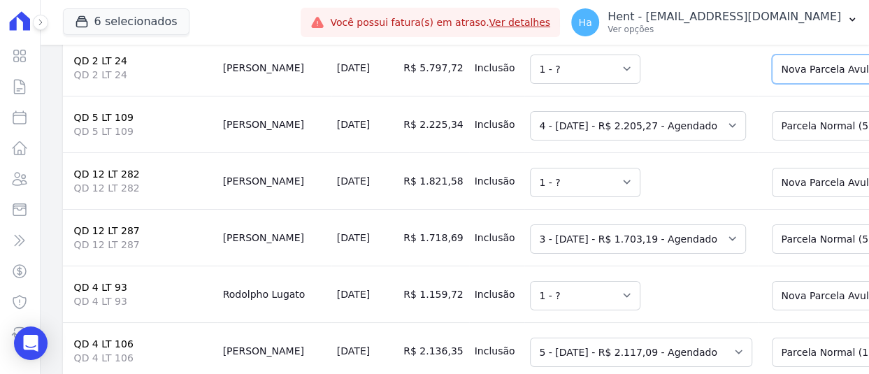
scroll to position [3356, 0]
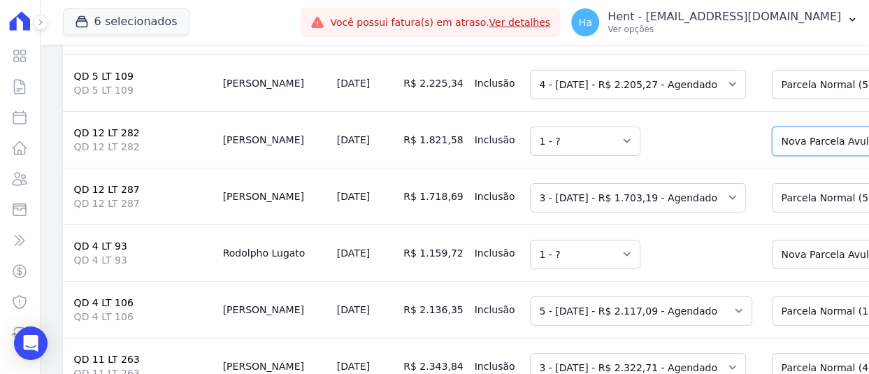
click at [772, 127] on select "Selecione uma Nova Parcela Avulsa Parcela Avulsa Existente Parcela Normal (5 X …" at bounding box center [872, 141] width 201 height 29
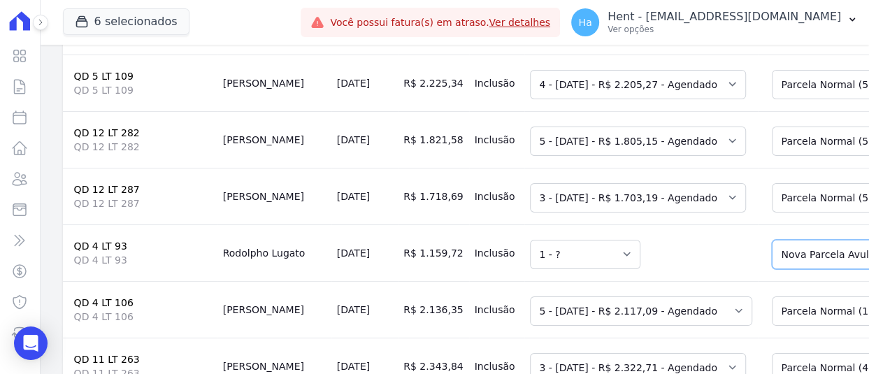
drag, startPoint x: 790, startPoint y: 179, endPoint x: 790, endPoint y: 189, distance: 9.8
click at [790, 240] on select "Selecione uma Nova Parcela Avulsa Parcela Avulsa Existente Parcela Normal (5 X …" at bounding box center [872, 254] width 201 height 29
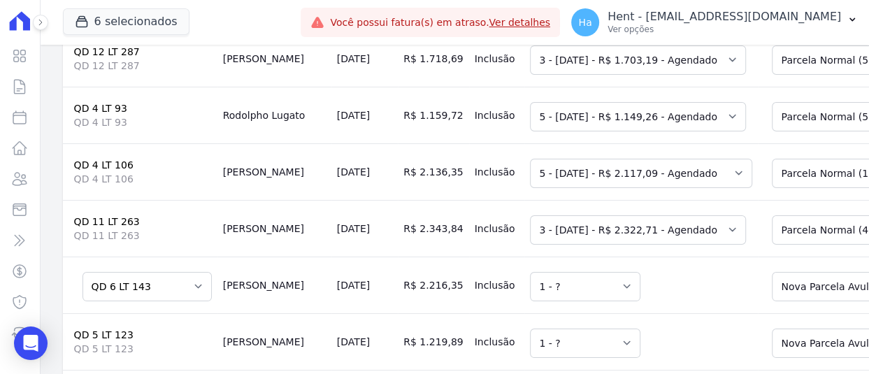
scroll to position [3496, 0]
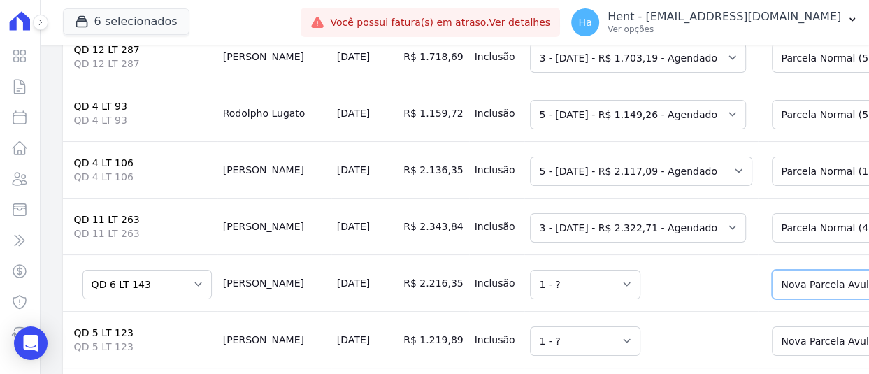
click at [772, 270] on select "Selecione uma Nova Parcela Avulsa Parcela Avulsa Existente Parcela Normal (5 X …" at bounding box center [872, 284] width 201 height 29
click at [780, 324] on div "Selecione uma Nova Parcela Avulsa Parcela Avulsa Existente Intercalada (1 X R$ …" at bounding box center [872, 340] width 201 height 32
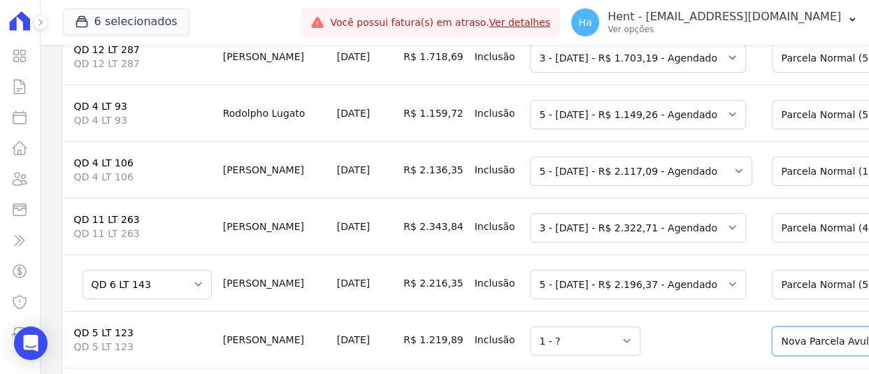
click at [777, 327] on select "Selecione uma Nova Parcela Avulsa Parcela Avulsa Existente Intercalada (1 X R$ …" at bounding box center [872, 341] width 201 height 29
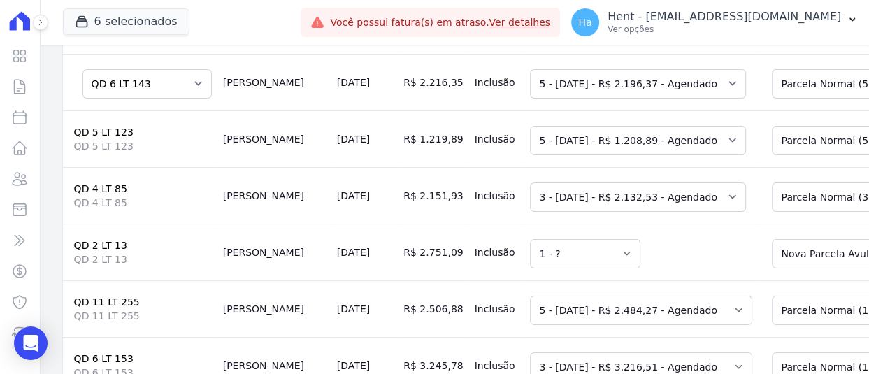
scroll to position [3706, 0]
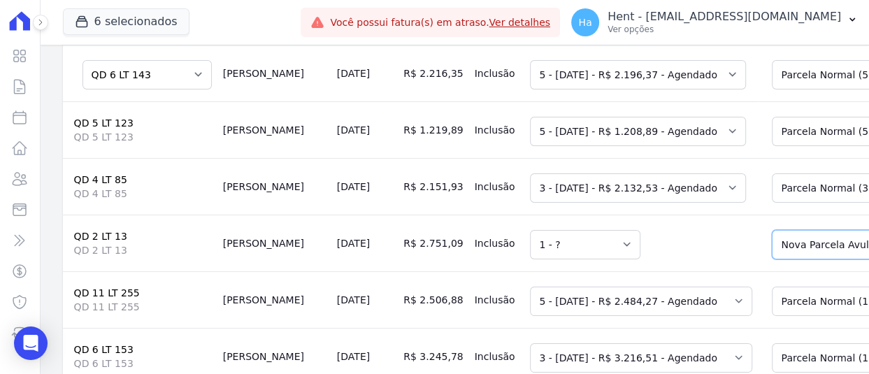
click at [772, 230] on select "Selecione uma Nova Parcela Avulsa Parcela Avulsa Existente Parcela Normal (5 X …" at bounding box center [872, 244] width 201 height 29
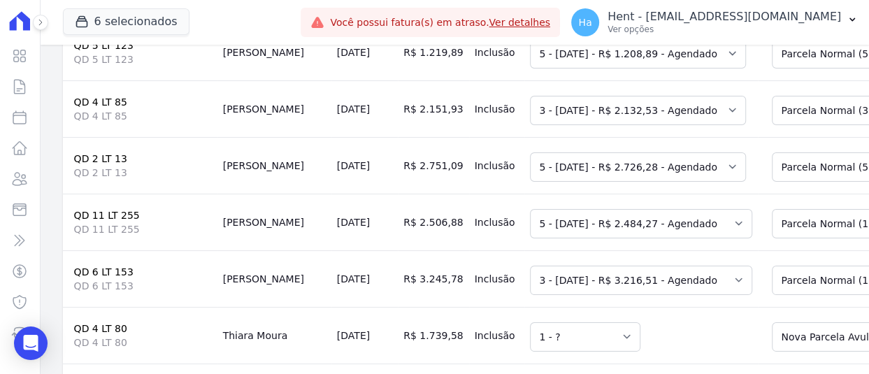
scroll to position [3846, 0]
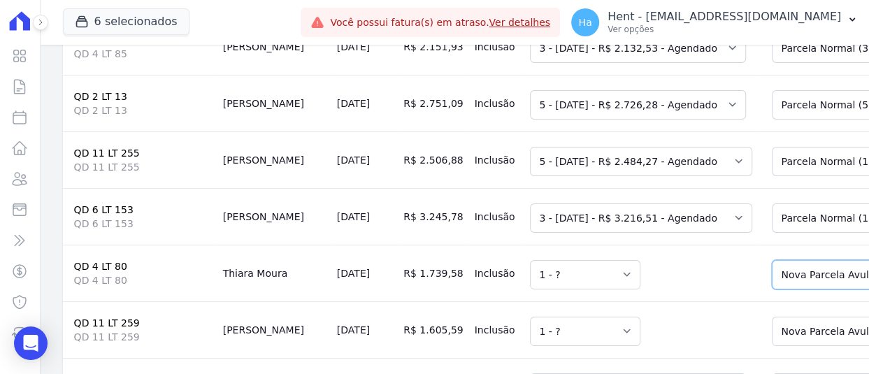
click at [772, 260] on select "Selecione uma Nova Parcela Avulsa Parcela Avulsa Existente Parcela Normal (6 X …" at bounding box center [872, 274] width 201 height 29
click at [788, 260] on select "Selecione uma Nova Parcela Avulsa Parcela Avulsa Existente Parcela Normal (6 X …" at bounding box center [872, 274] width 201 height 29
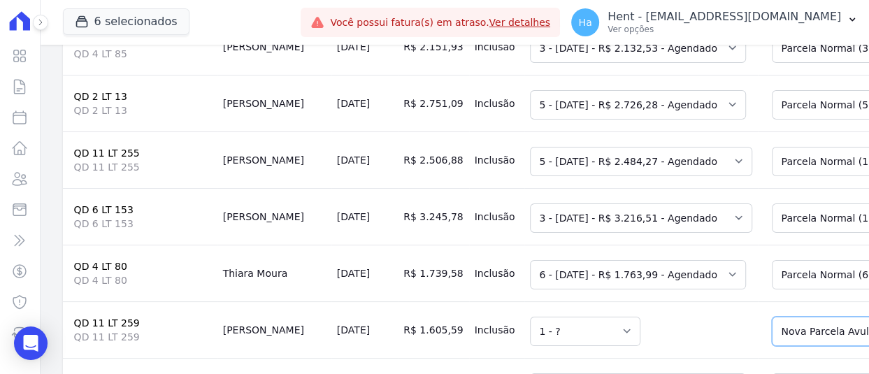
click at [793, 317] on select "Selecione uma Nova Parcela Avulsa Parcela Avulsa Existente Parcela Normal (5 X …" at bounding box center [872, 331] width 201 height 29
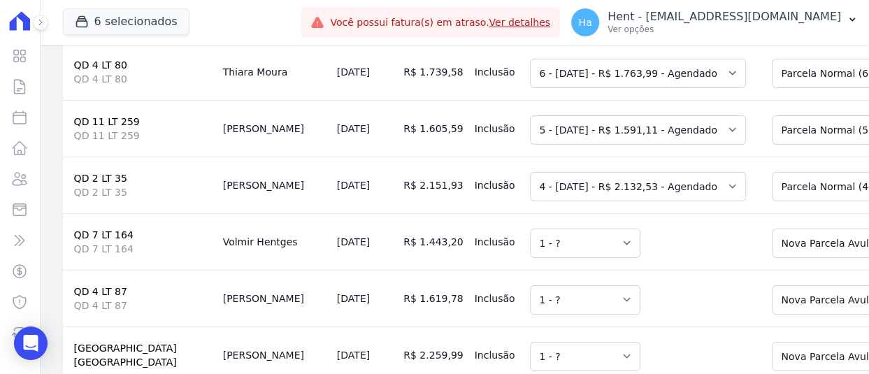
scroll to position [4055, 0]
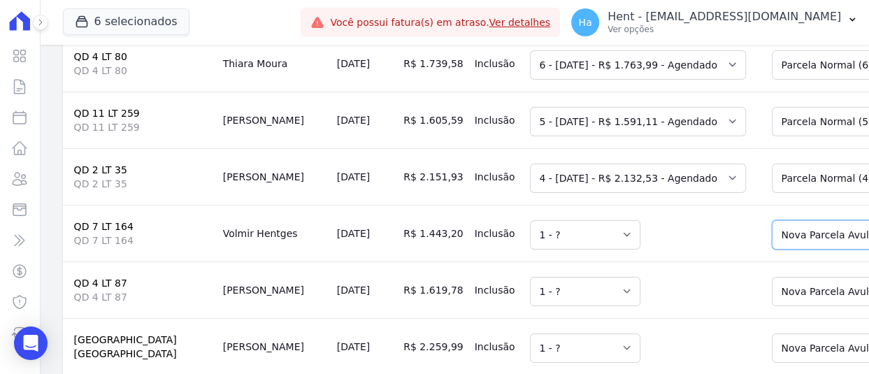
click at [775, 220] on select "Selecione uma Nova Parcela Avulsa Parcela Avulsa Existente Parcela Normal (5 X …" at bounding box center [872, 234] width 201 height 29
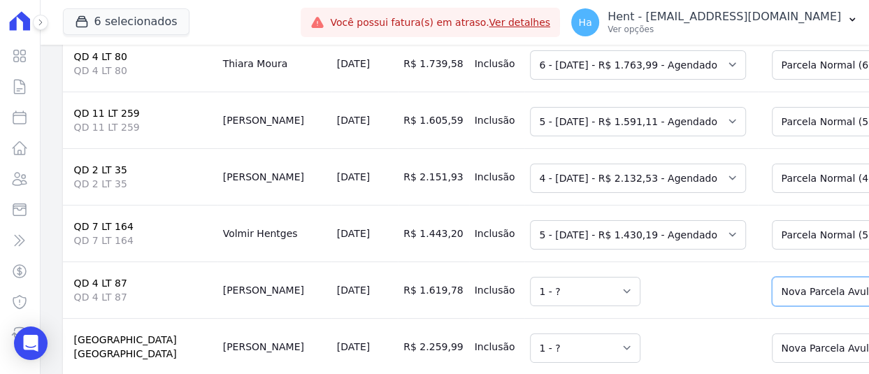
drag, startPoint x: 766, startPoint y: 210, endPoint x: 769, endPoint y: 220, distance: 10.4
click at [772, 277] on select "Selecione uma Nova Parcela Avulsa Parcela Avulsa Existente Parcela Normal (5 X …" at bounding box center [872, 291] width 201 height 29
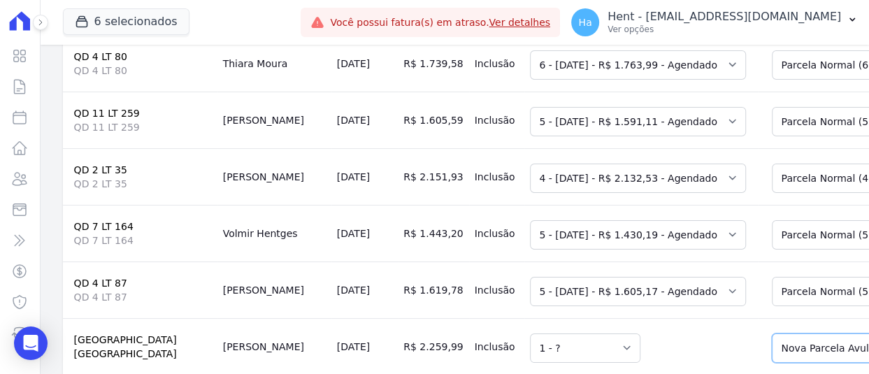
drag, startPoint x: 789, startPoint y: 281, endPoint x: 794, endPoint y: 288, distance: 9.0
click at [789, 334] on select "Selecione uma Nova Parcela Avulsa Parcela Avulsa Existente Parcela Normal (4 X …" at bounding box center [872, 348] width 201 height 29
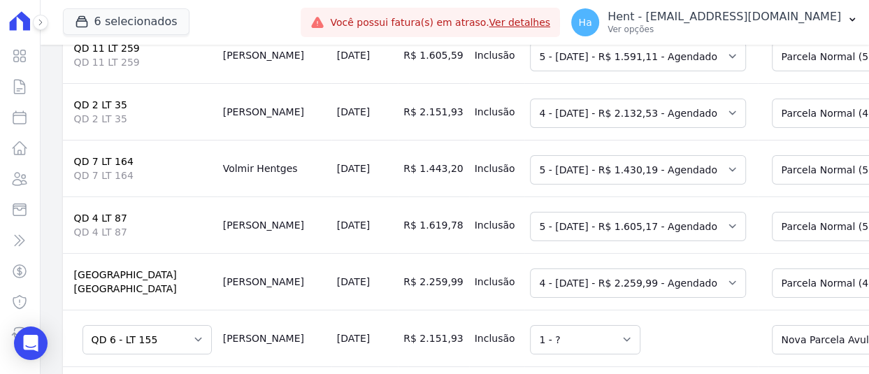
scroll to position [4221, 0]
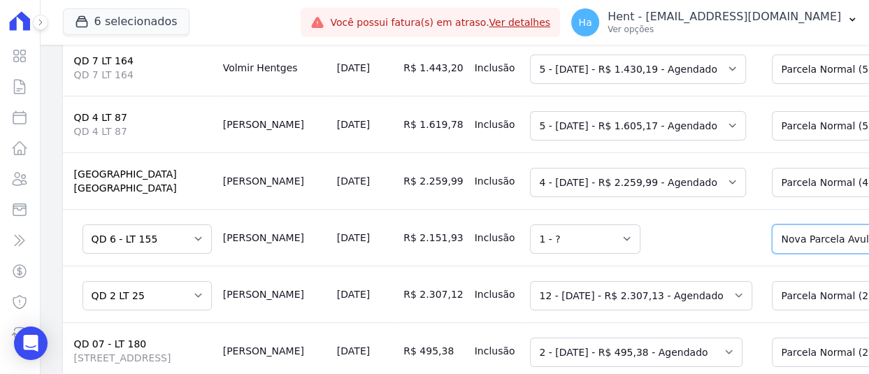
click at [797, 224] on select "Selecione uma Nova Parcela Avulsa Parcela Avulsa Existente Parcela Normal (36 X…" at bounding box center [876, 238] width 208 height 29
click at [648, 209] on td "Selecione uma 1 - 20/07/2025 - R$ 16.700,00 - Agendado" at bounding box center [641, 237] width 234 height 57
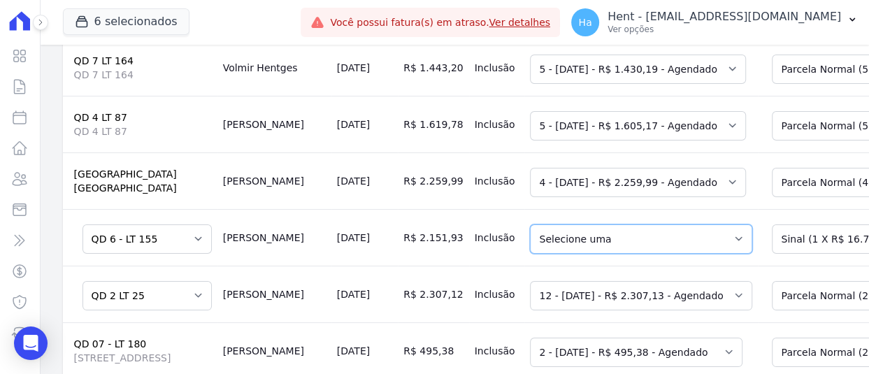
click at [641, 224] on select "Selecione uma 1 - 20/07/2025 - R$ 16.700,00 - Agendado" at bounding box center [641, 238] width 222 height 29
click at [772, 224] on select "Selecione uma Nova Parcela Avulsa Parcela Avulsa Existente Parcela Normal (36 X…" at bounding box center [876, 238] width 208 height 29
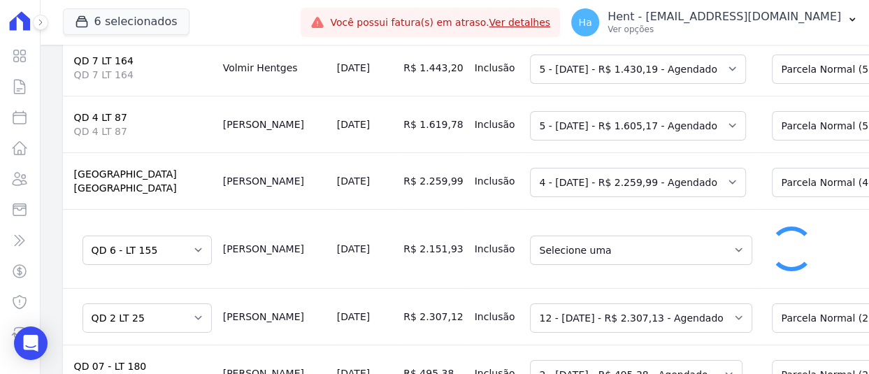
select select "5925737"
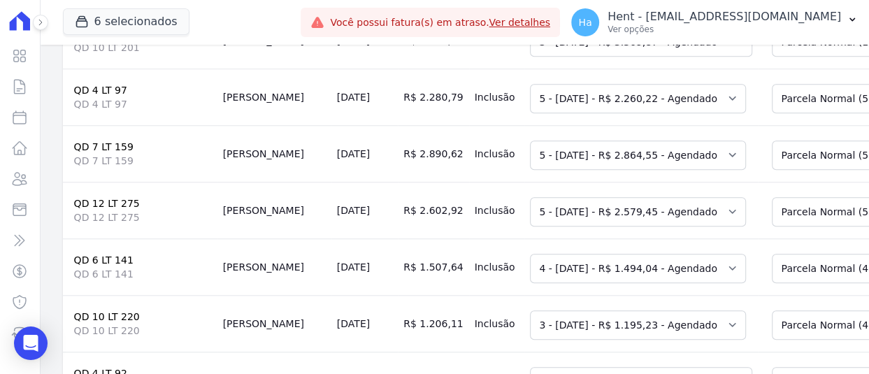
scroll to position [0, 0]
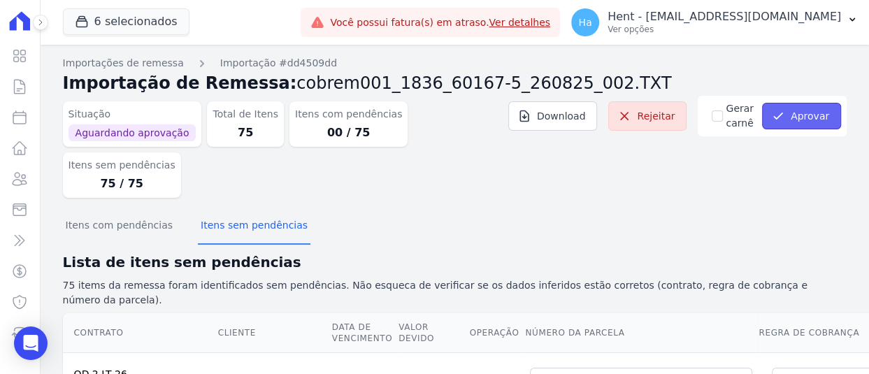
click at [809, 116] on button "Aprovar" at bounding box center [801, 116] width 79 height 27
